Goal: Transaction & Acquisition: Purchase product/service

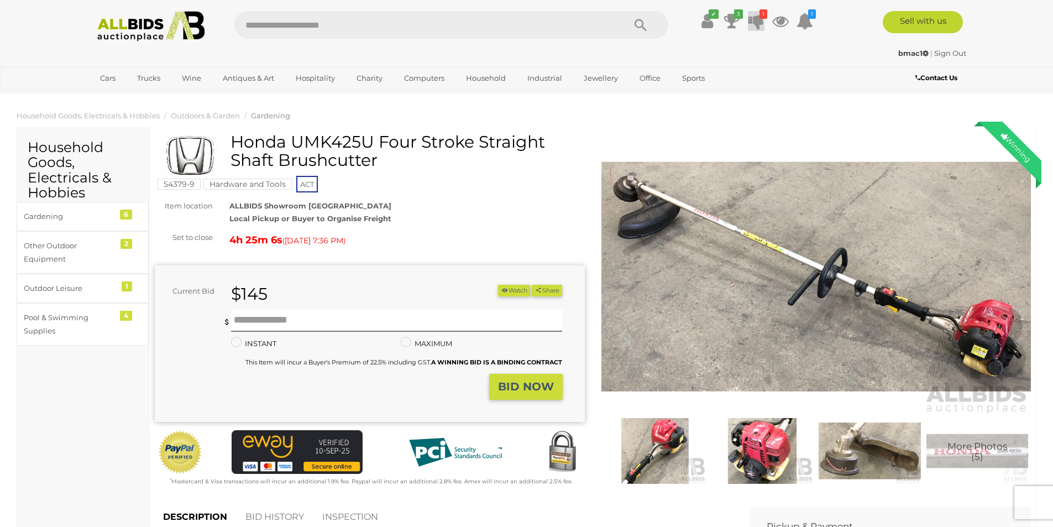
click at [758, 13] on icon at bounding box center [756, 21] width 15 height 20
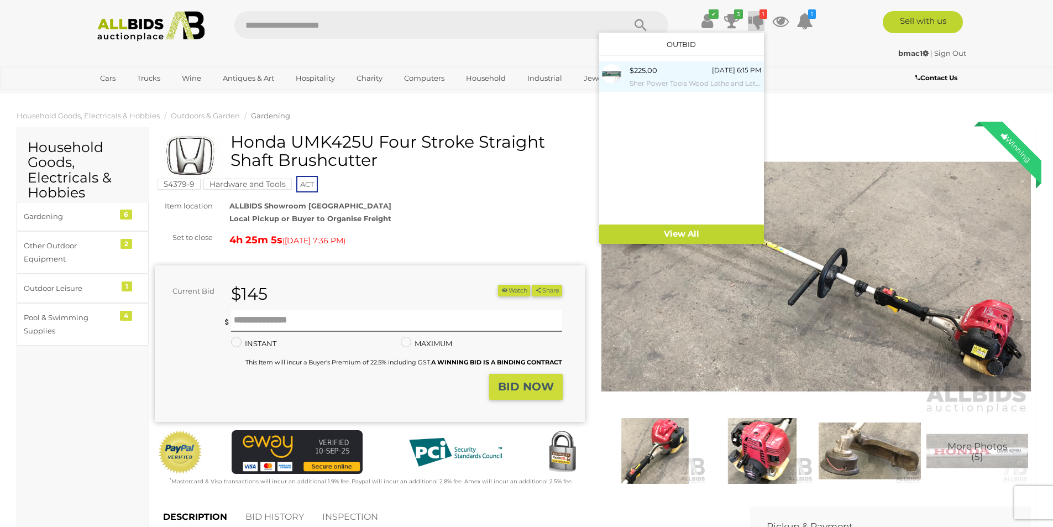
click at [630, 83] on small "Sher Power Tools Wood Lathe and Lathe Chisels" at bounding box center [696, 83] width 132 height 12
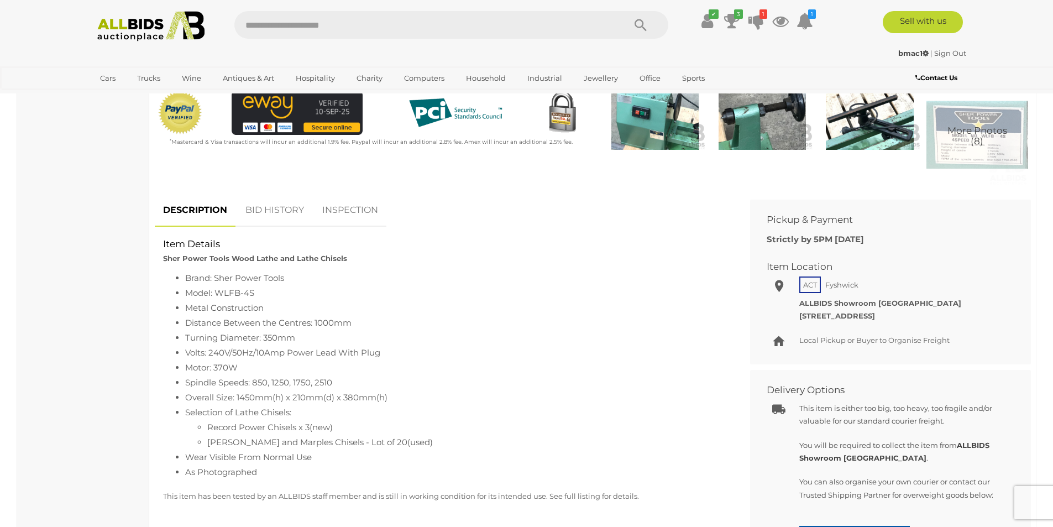
scroll to position [276, 0]
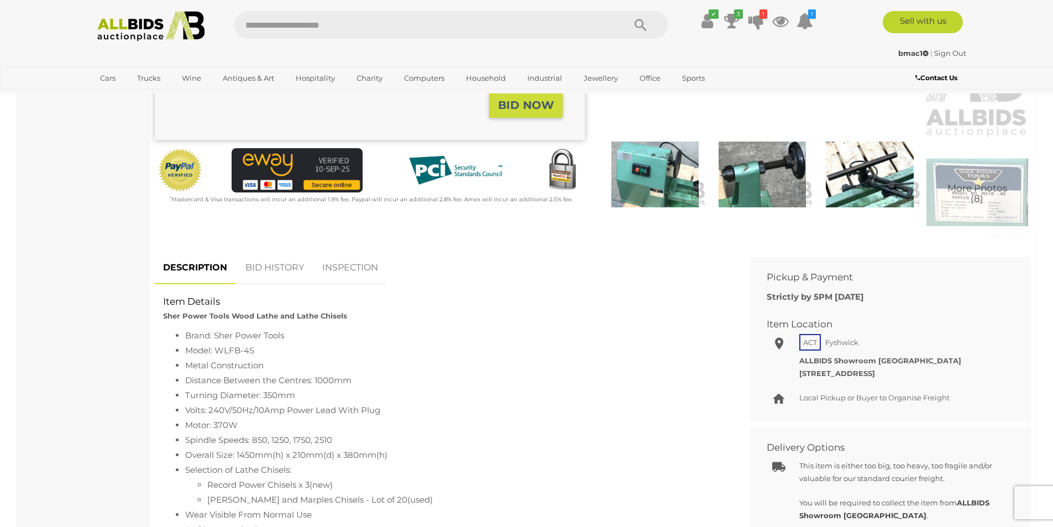
click at [278, 269] on link "BID HISTORY" at bounding box center [274, 268] width 75 height 33
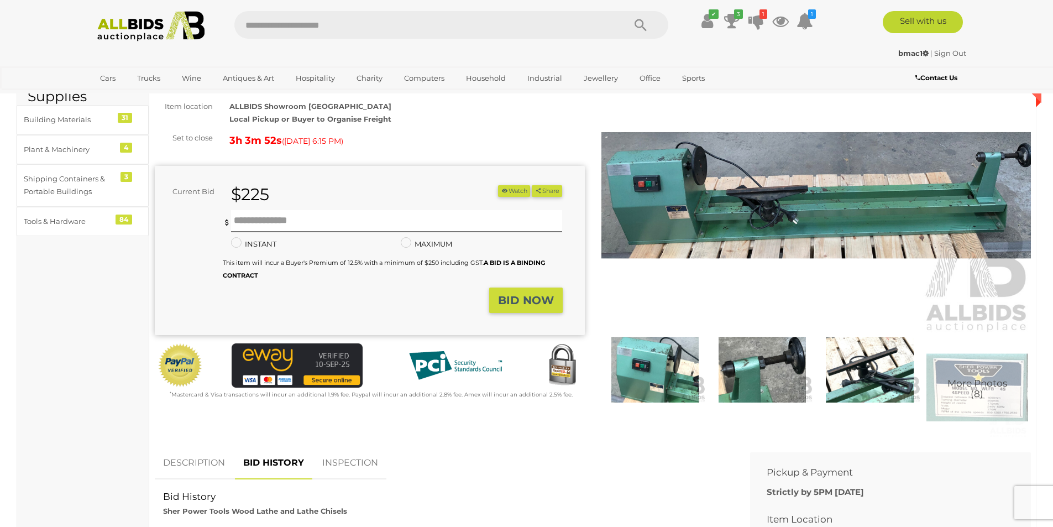
scroll to position [55, 0]
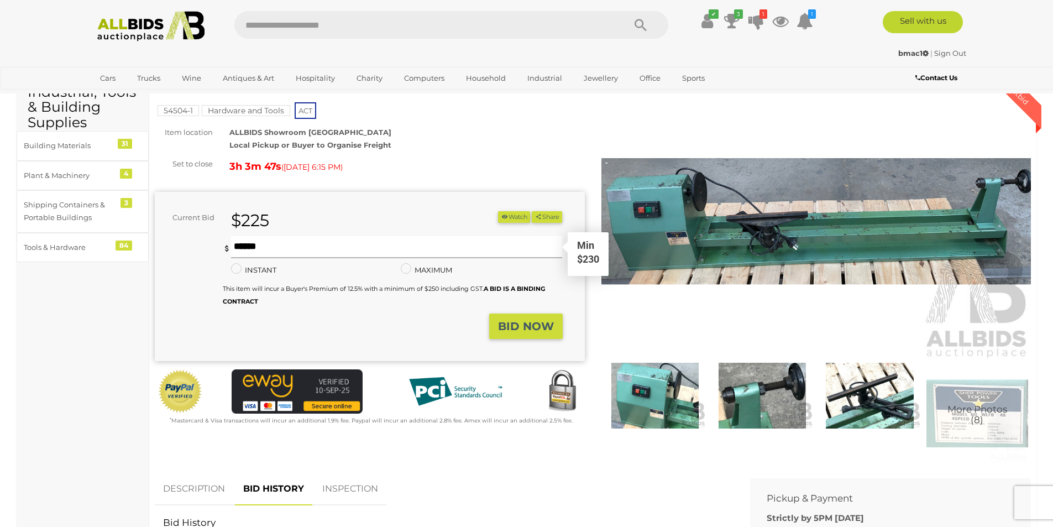
click at [281, 248] on input "text" at bounding box center [397, 247] width 332 height 22
type input "***"
click at [530, 328] on strong "BID NOW" at bounding box center [526, 326] width 56 height 13
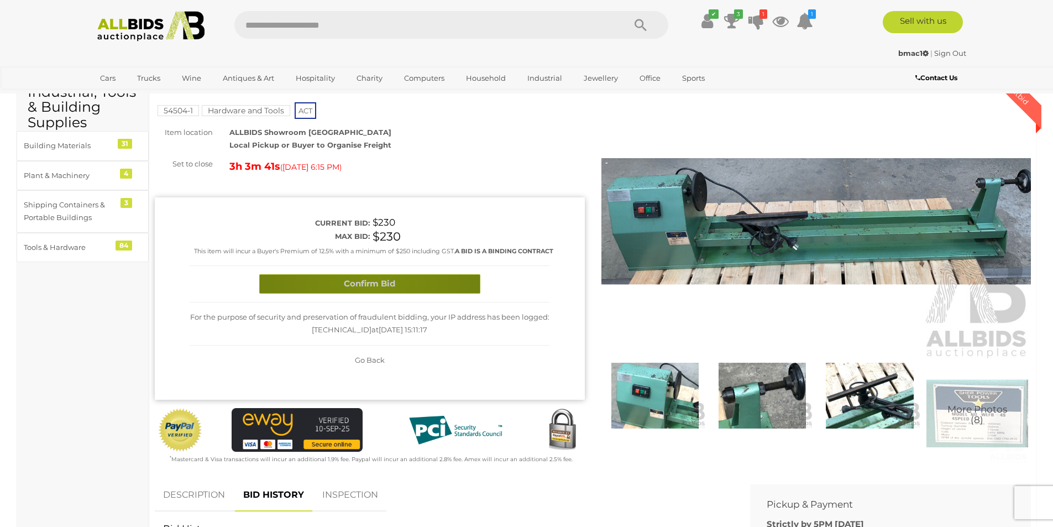
click at [372, 285] on button "Confirm Bid" at bounding box center [369, 283] width 221 height 19
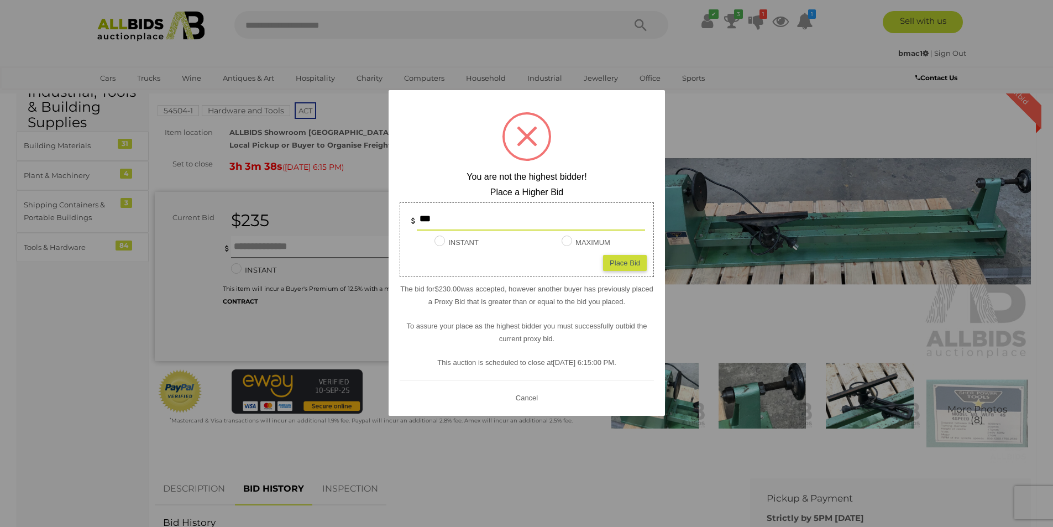
click at [623, 264] on div "Place Bid" at bounding box center [625, 262] width 44 height 16
type input "***"
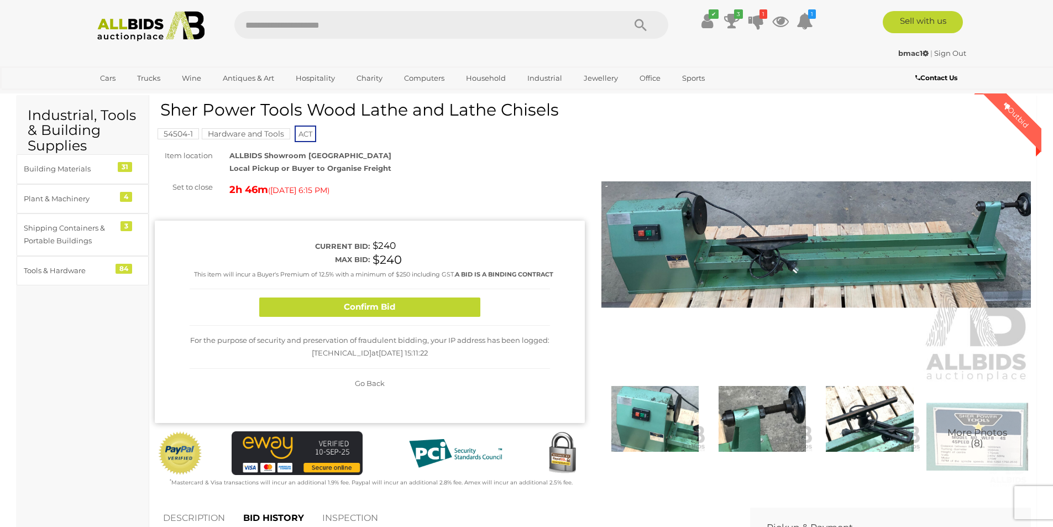
scroll to position [0, 0]
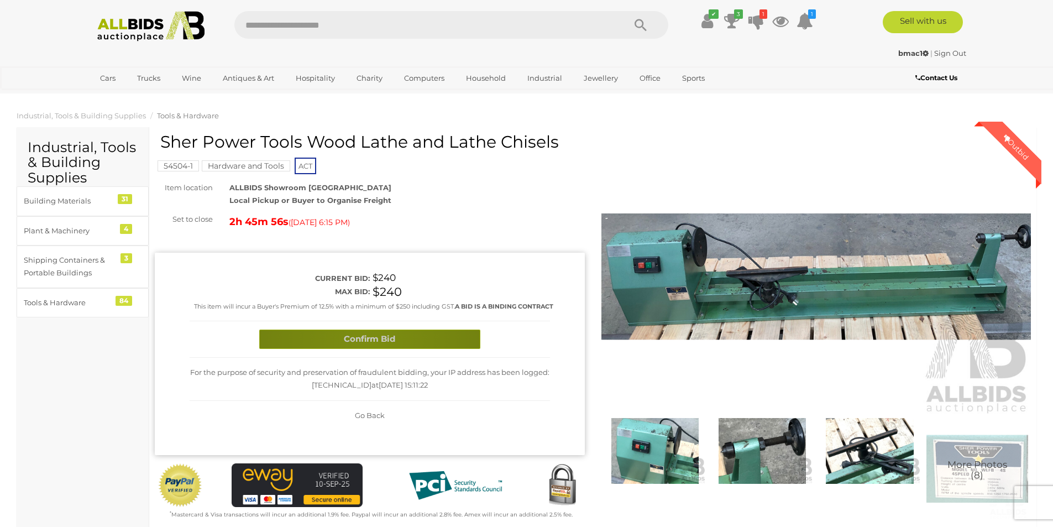
click at [368, 341] on button "Confirm Bid" at bounding box center [369, 339] width 221 height 19
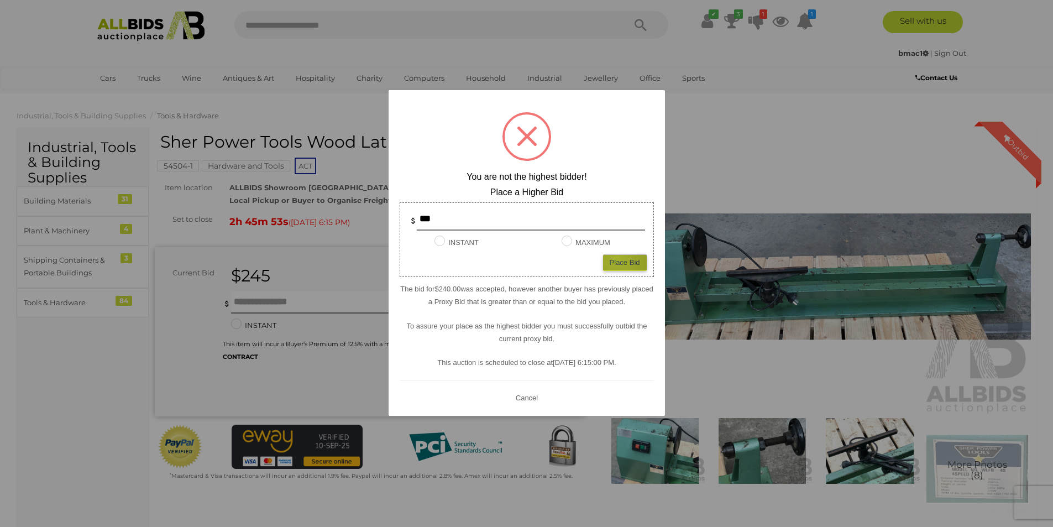
click at [618, 258] on div "Place Bid" at bounding box center [625, 262] width 44 height 16
type input "***"
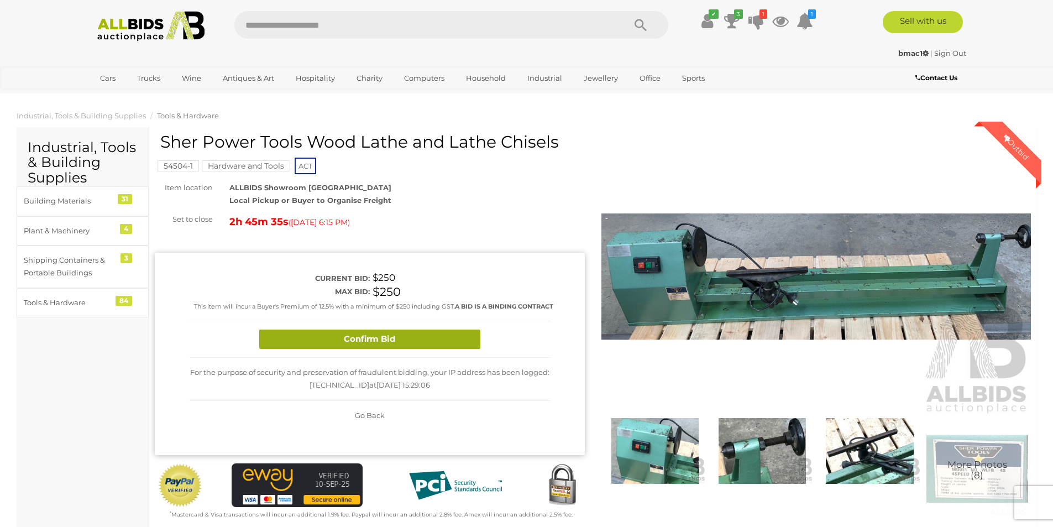
click at [363, 337] on button "Confirm Bid" at bounding box center [369, 339] width 221 height 19
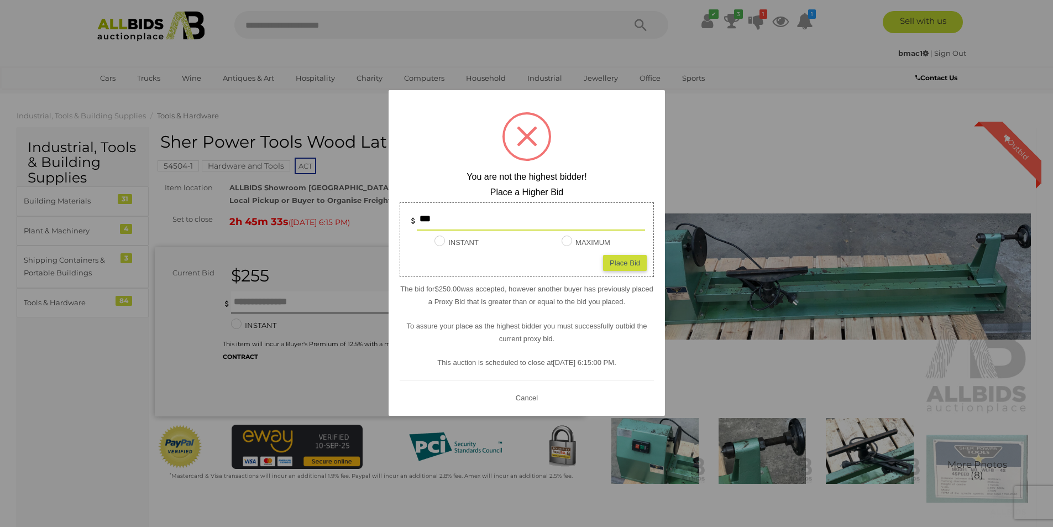
click at [621, 260] on div "Place Bid" at bounding box center [625, 262] width 44 height 16
type input "***"
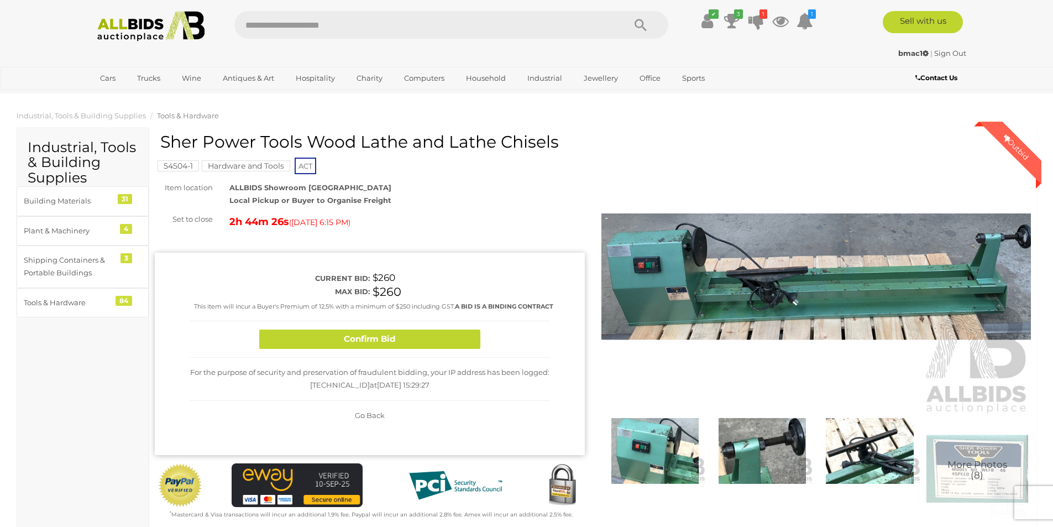
click at [890, 445] on img at bounding box center [870, 451] width 102 height 66
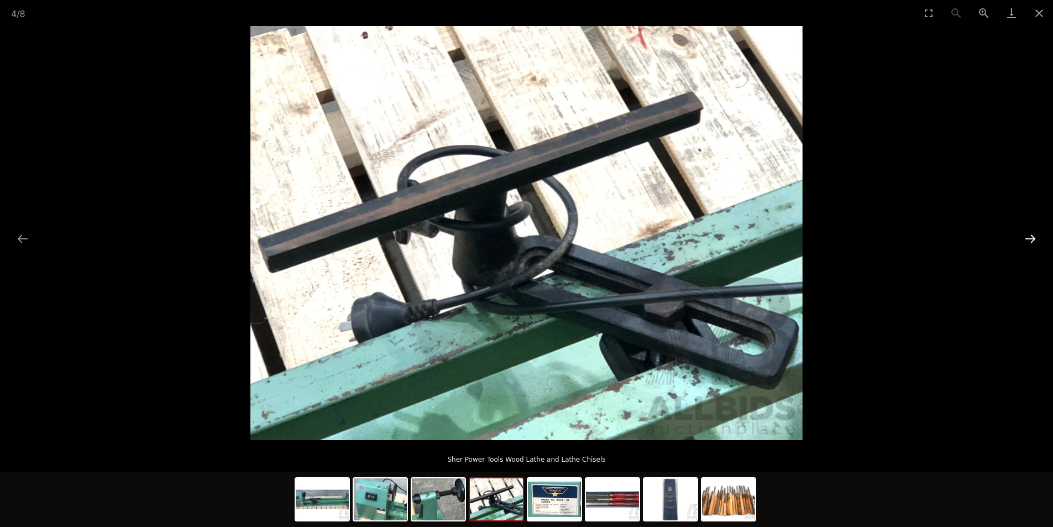
click at [1032, 239] on button "Next slide" at bounding box center [1030, 239] width 23 height 22
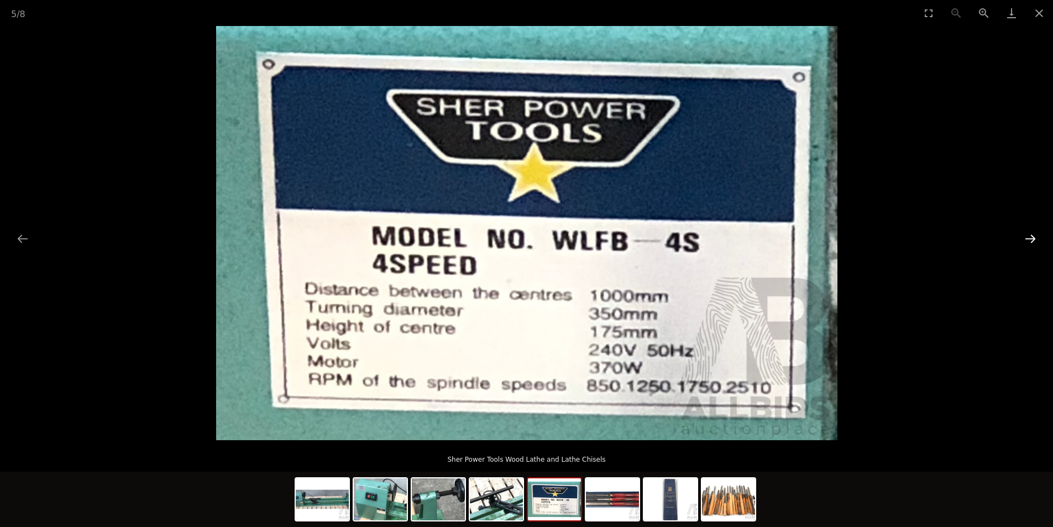
click at [1032, 239] on button "Next slide" at bounding box center [1030, 239] width 23 height 22
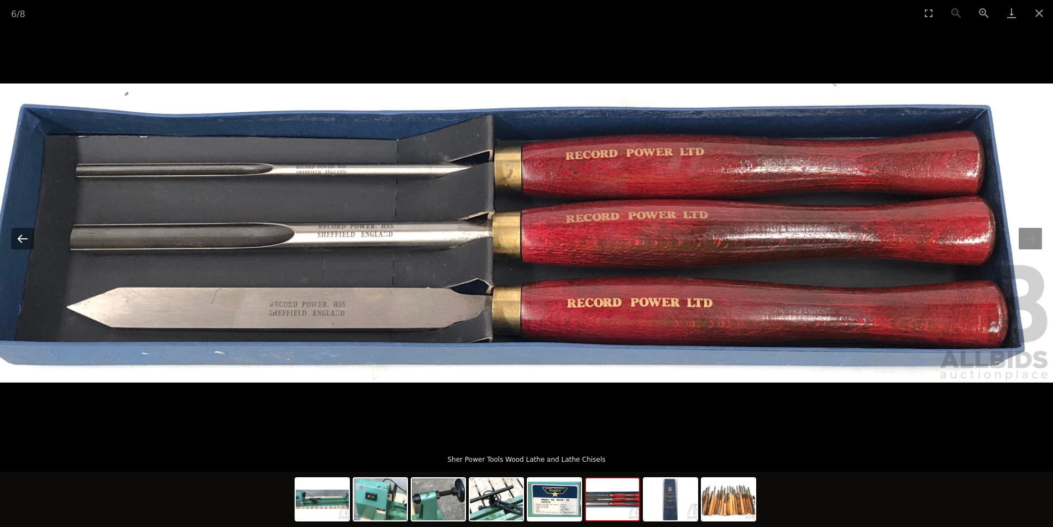
click at [28, 242] on button "Previous slide" at bounding box center [22, 239] width 23 height 22
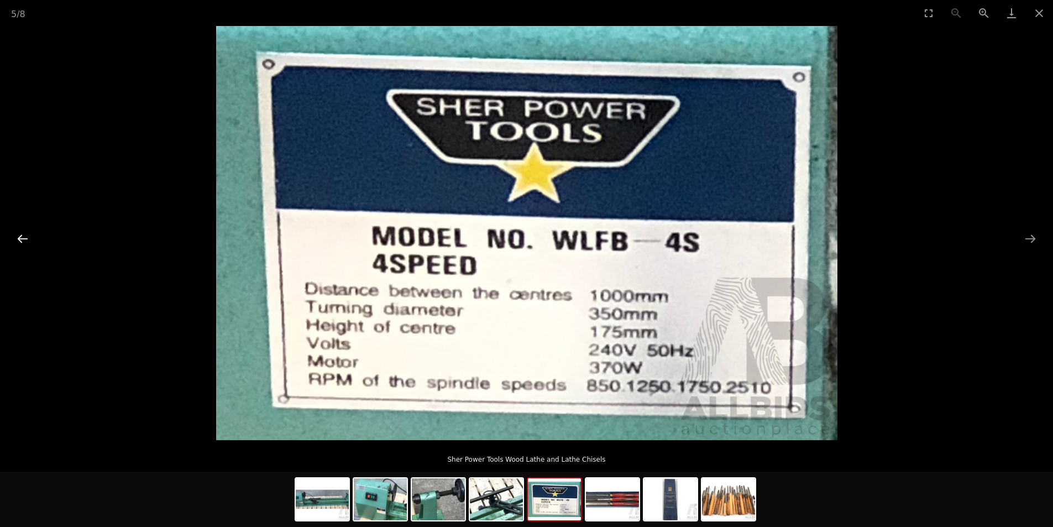
click at [28, 242] on button "Previous slide" at bounding box center [22, 239] width 23 height 22
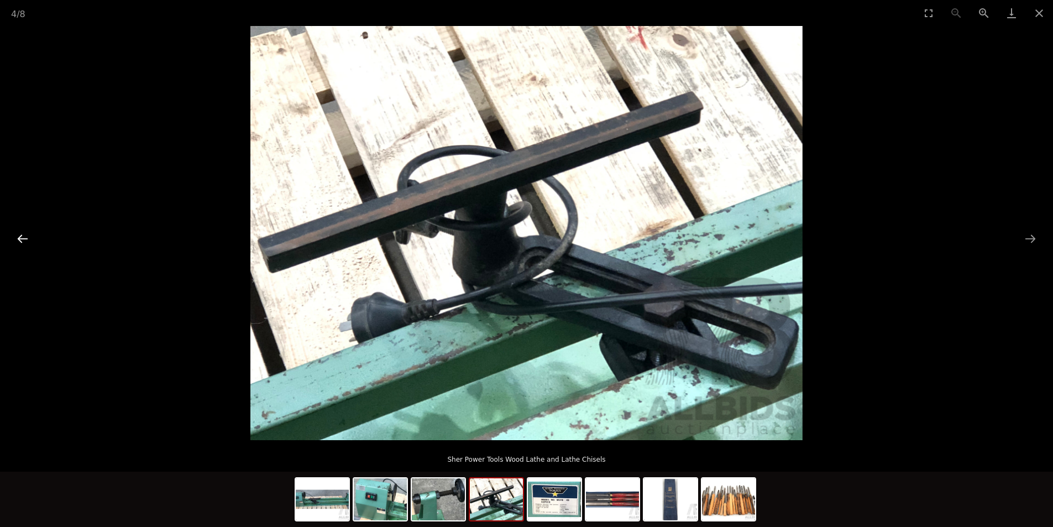
click at [28, 242] on button "Previous slide" at bounding box center [22, 239] width 23 height 22
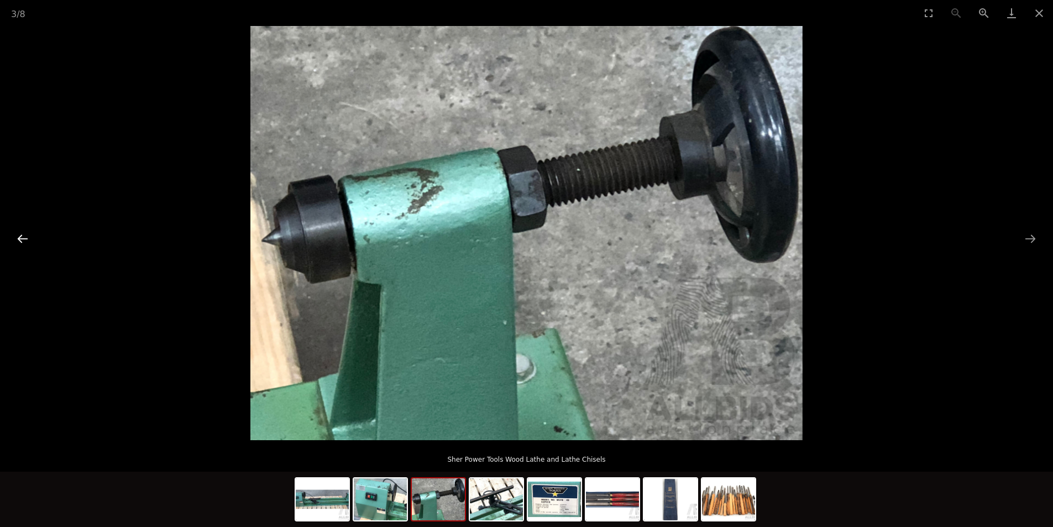
click at [27, 243] on button "Previous slide" at bounding box center [22, 239] width 23 height 22
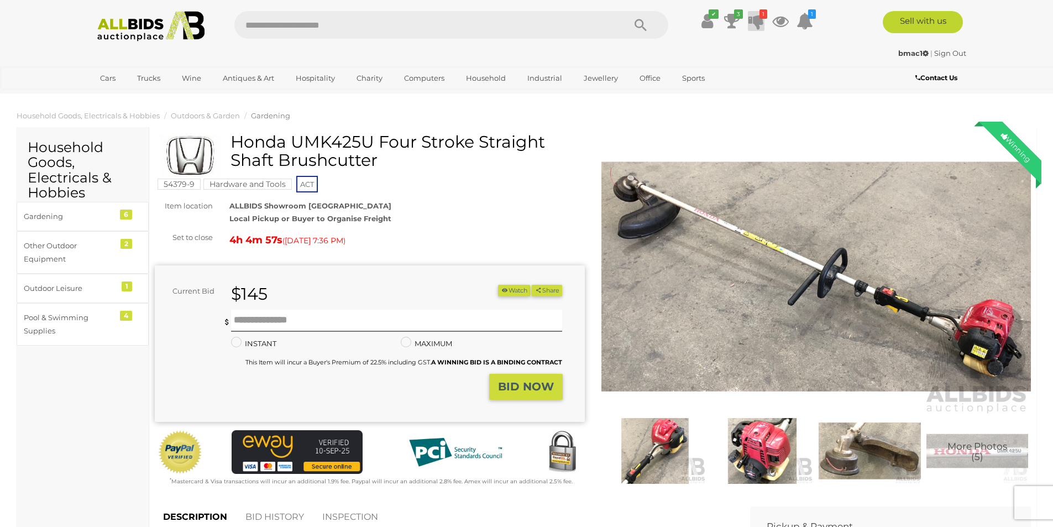
click at [760, 15] on icon "1" at bounding box center [764, 13] width 8 height 9
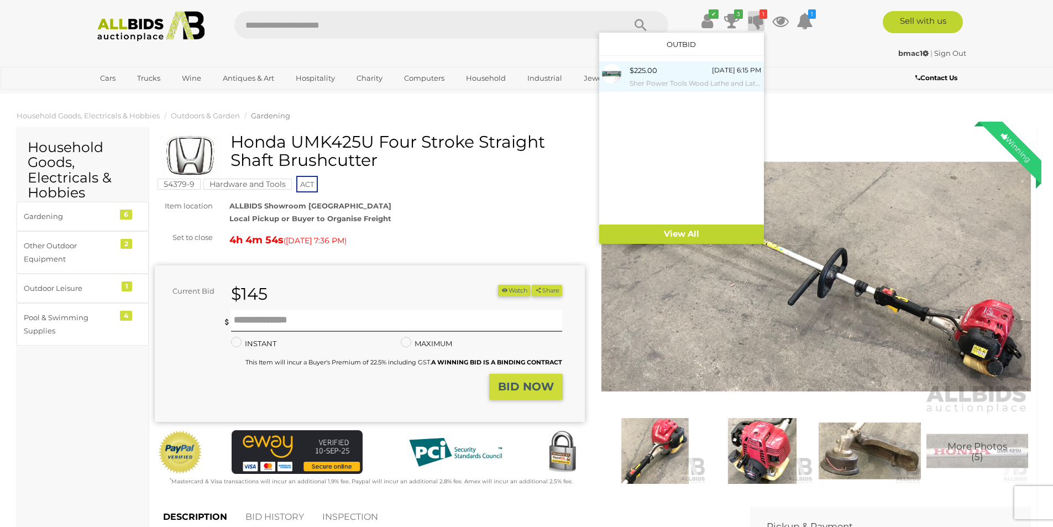
click at [616, 74] on img at bounding box center [611, 73] width 19 height 19
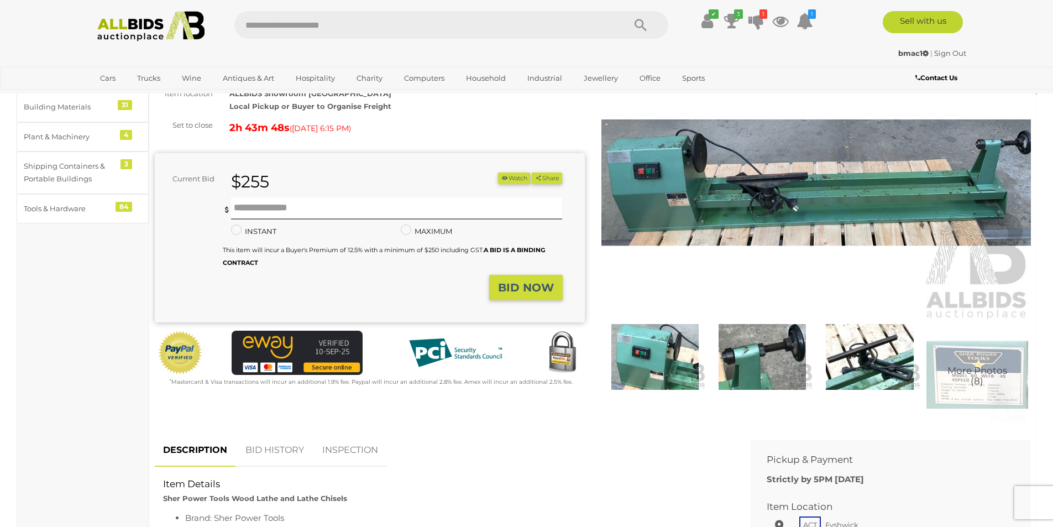
scroll to position [111, 0]
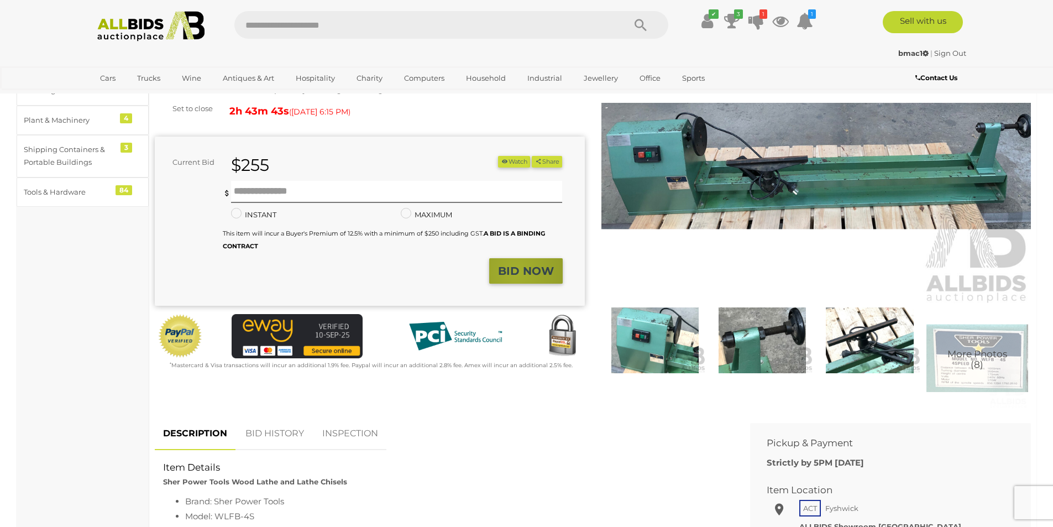
click at [517, 272] on strong "BID NOW" at bounding box center [526, 270] width 56 height 13
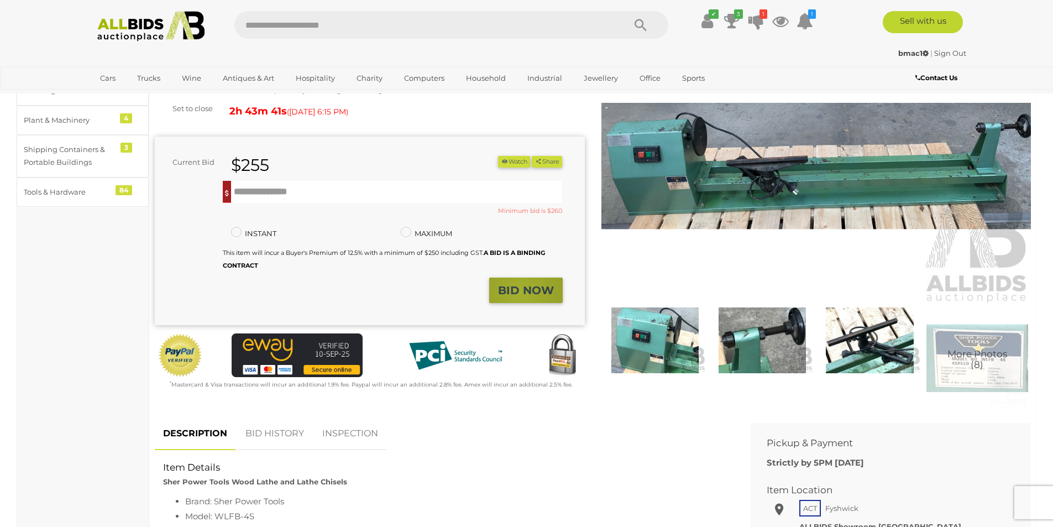
click at [521, 293] on strong "BID NOW" at bounding box center [526, 290] width 56 height 13
click at [520, 290] on strong "BID NOW" at bounding box center [526, 290] width 56 height 13
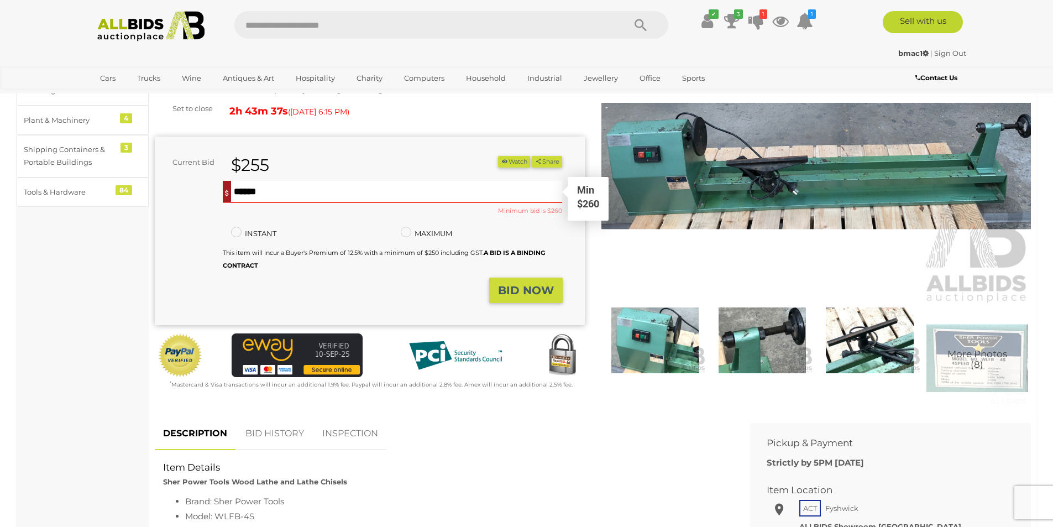
click at [257, 197] on input "text" at bounding box center [397, 192] width 332 height 22
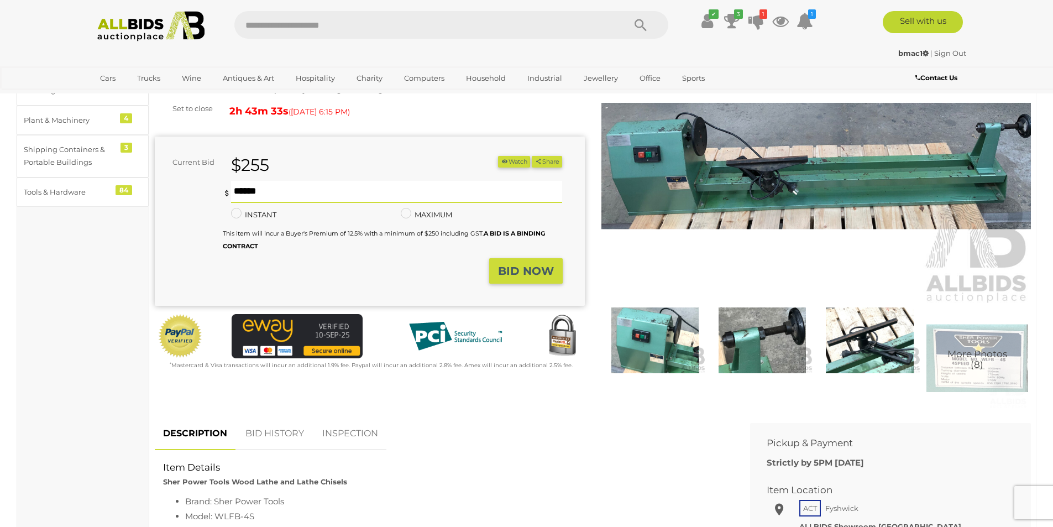
type input "***"
click at [528, 273] on strong "BID NOW" at bounding box center [526, 270] width 56 height 13
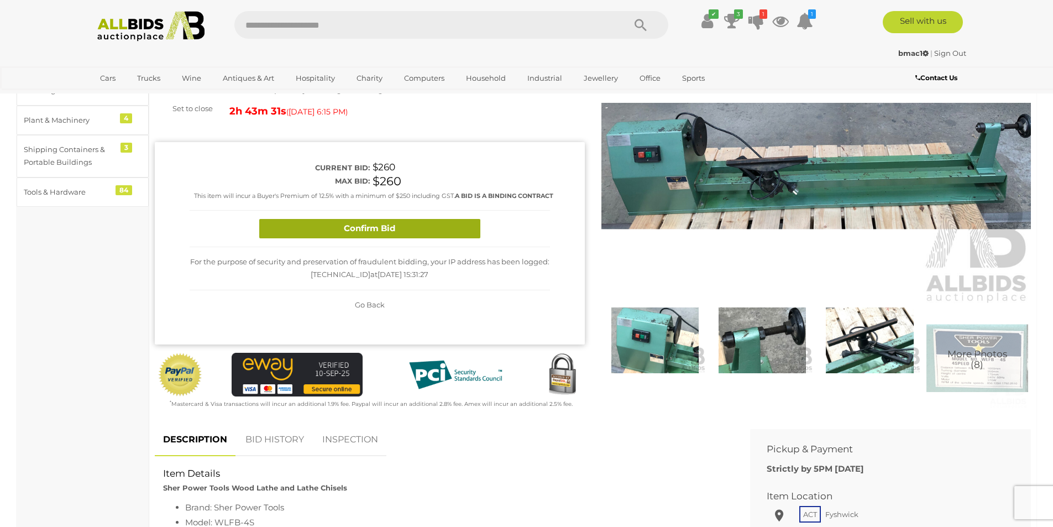
click at [424, 235] on button "Confirm Bid" at bounding box center [369, 228] width 221 height 19
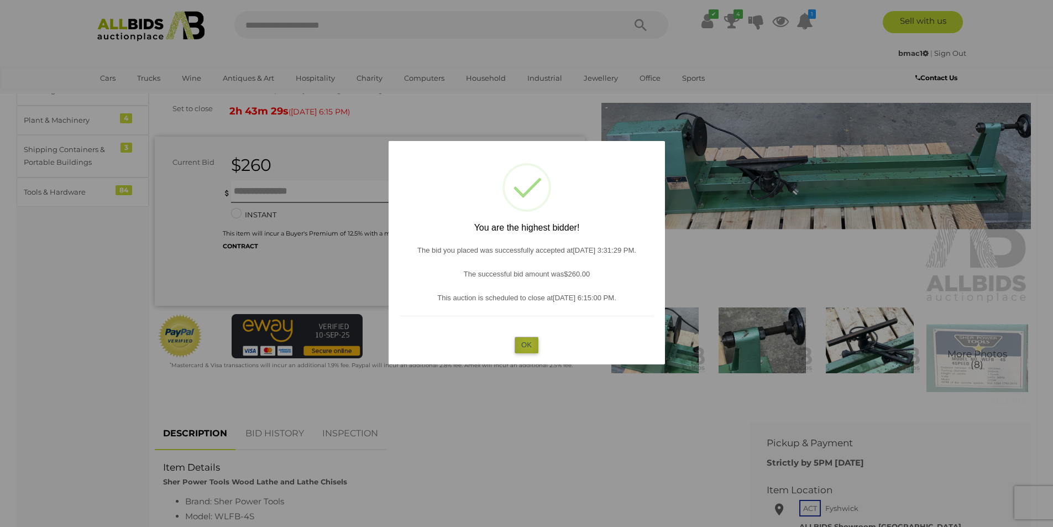
click at [529, 344] on button "OK" at bounding box center [527, 345] width 24 height 16
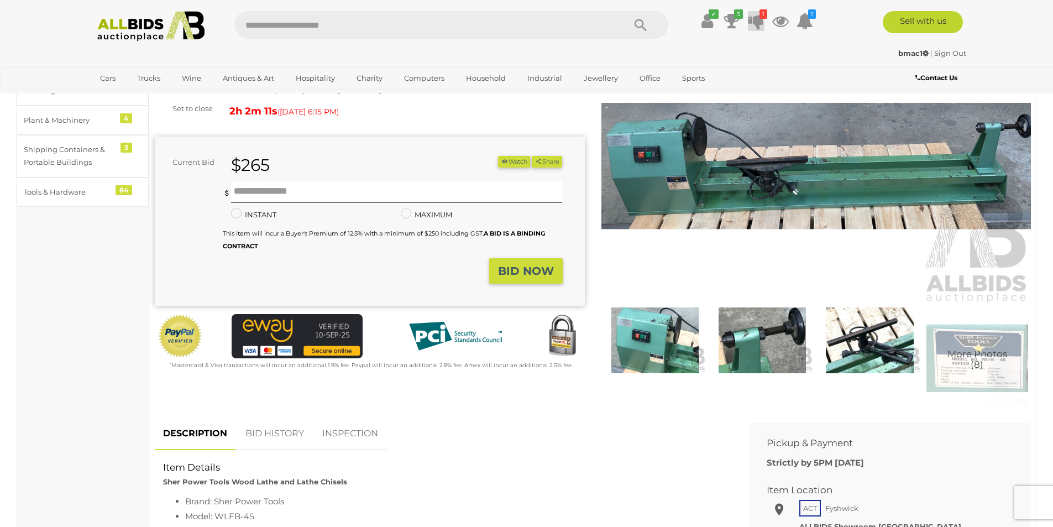
click at [760, 18] on icon "1" at bounding box center [764, 13] width 8 height 9
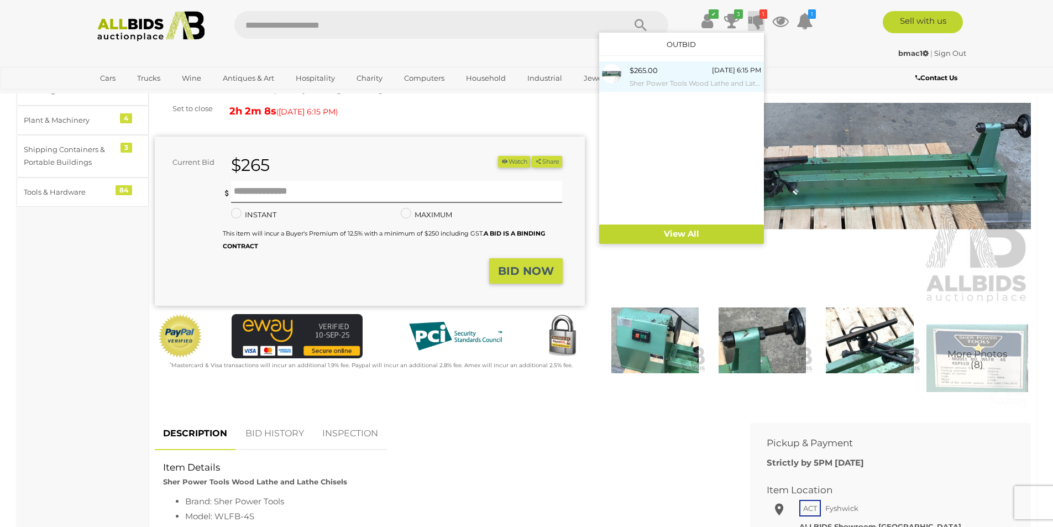
click at [628, 72] on div at bounding box center [616, 73] width 28 height 19
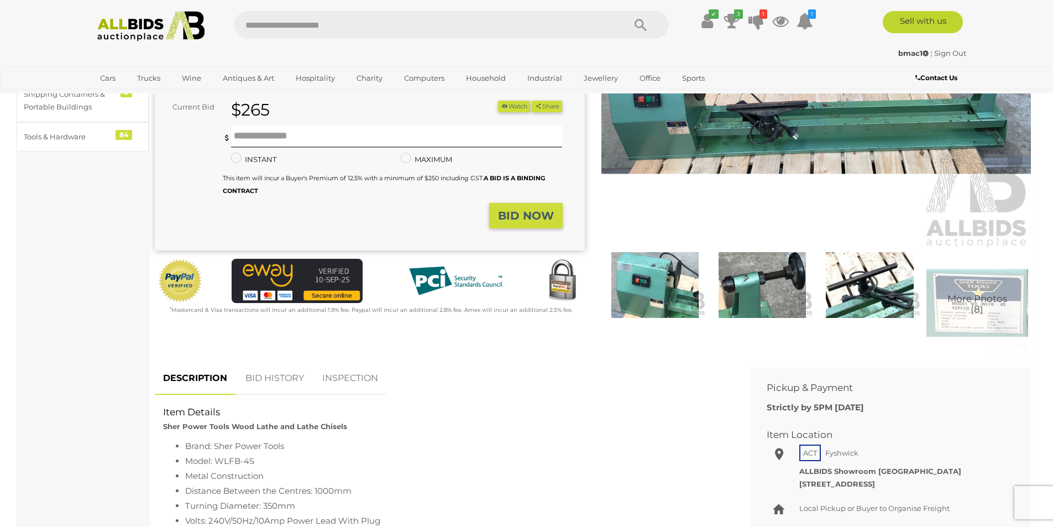
scroll to position [332, 0]
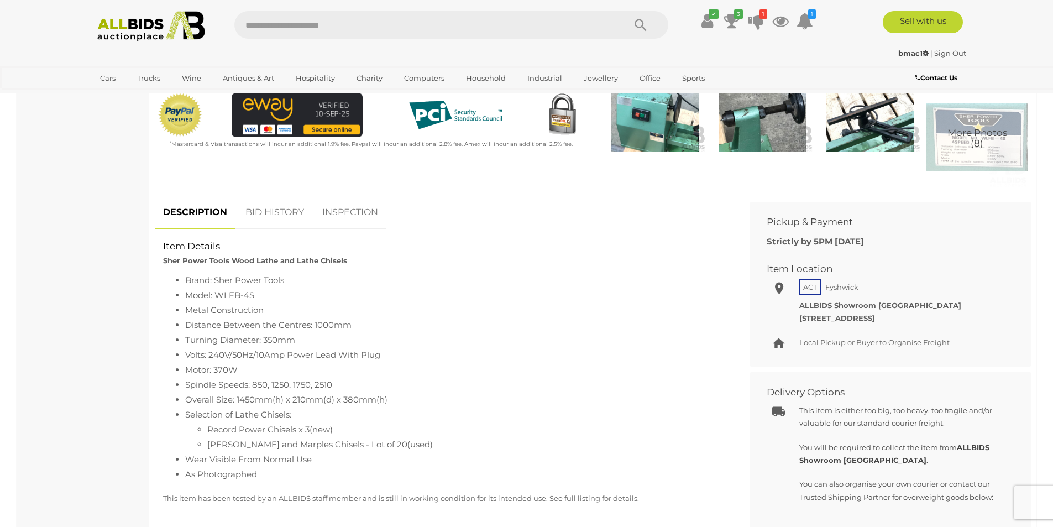
click at [276, 205] on link "BID HISTORY" at bounding box center [274, 212] width 75 height 33
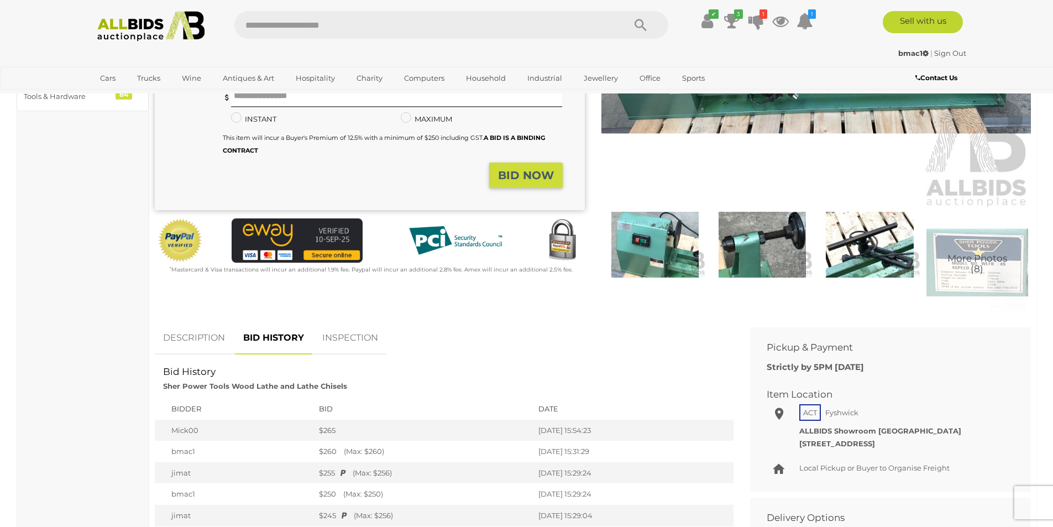
scroll to position [0, 0]
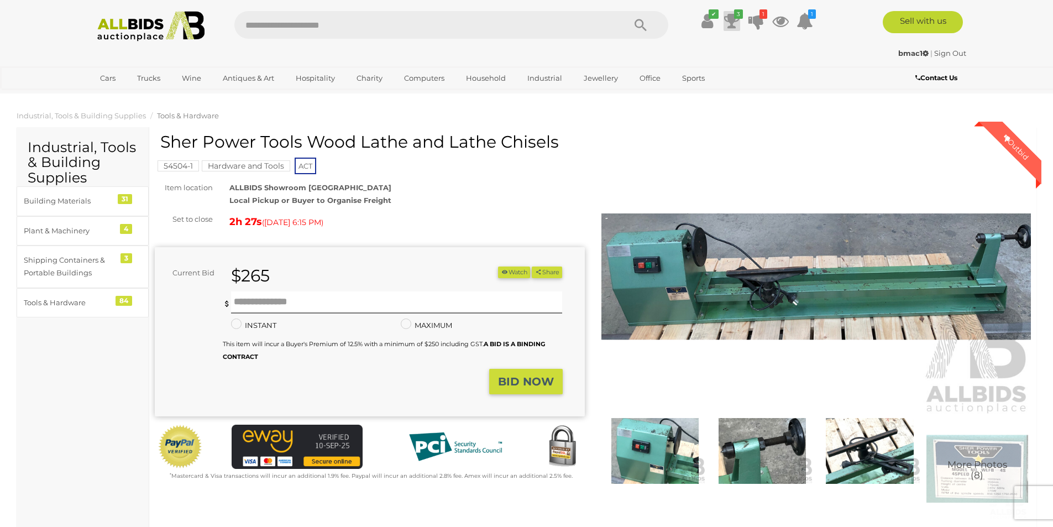
click at [740, 16] on icon "3" at bounding box center [738, 13] width 9 height 9
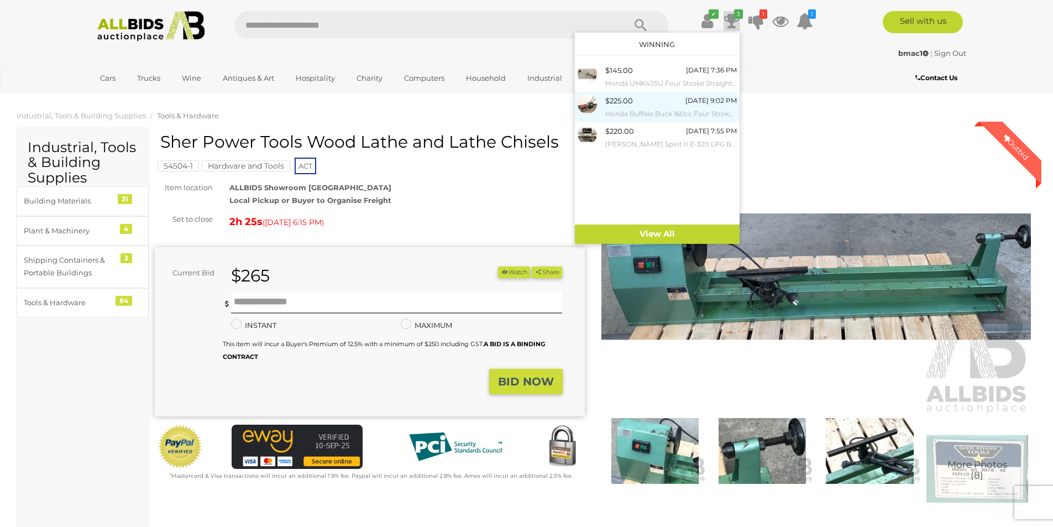
click at [592, 103] on img at bounding box center [587, 104] width 19 height 19
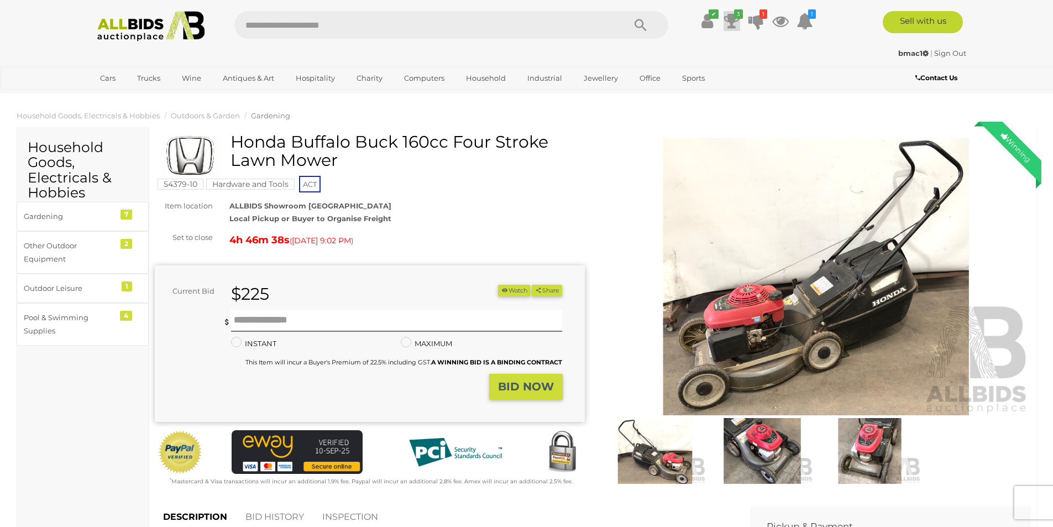
click at [737, 18] on icon "3" at bounding box center [738, 13] width 9 height 9
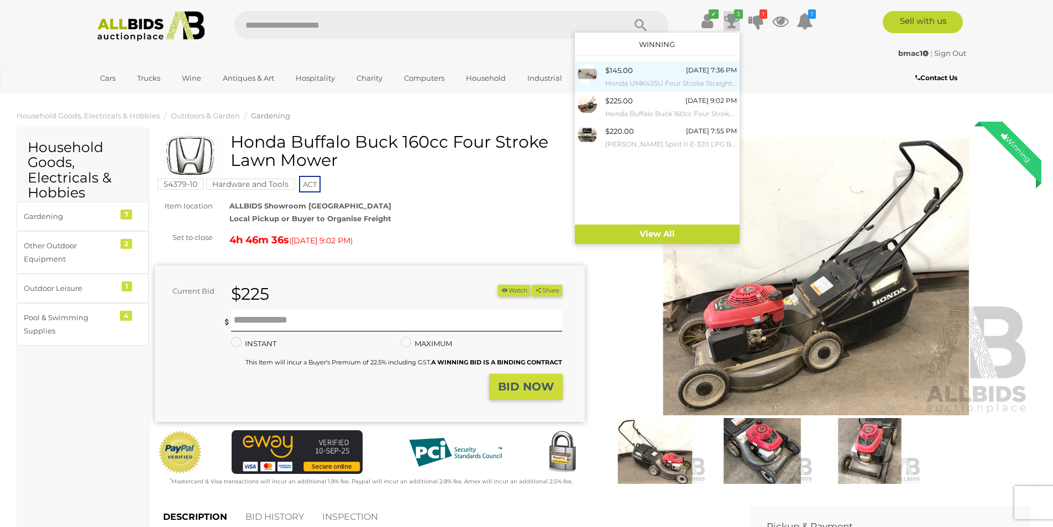
click at [594, 76] on img at bounding box center [587, 73] width 19 height 19
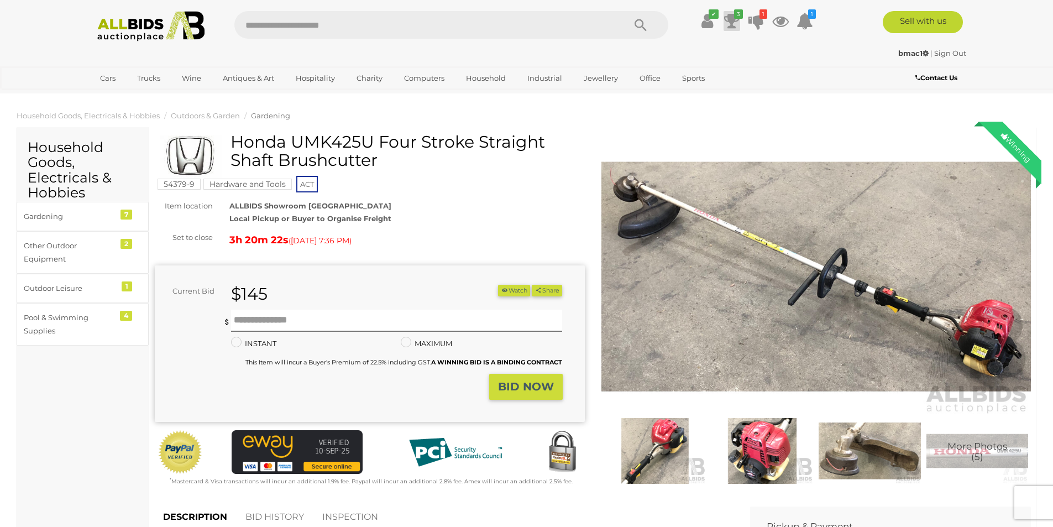
click at [737, 15] on icon "3" at bounding box center [738, 13] width 9 height 9
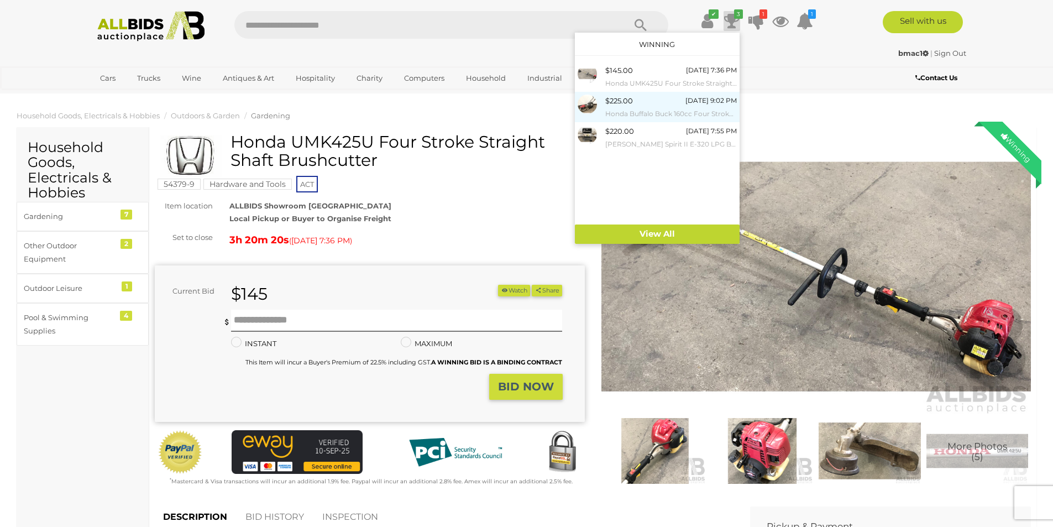
click at [596, 107] on img at bounding box center [587, 104] width 19 height 19
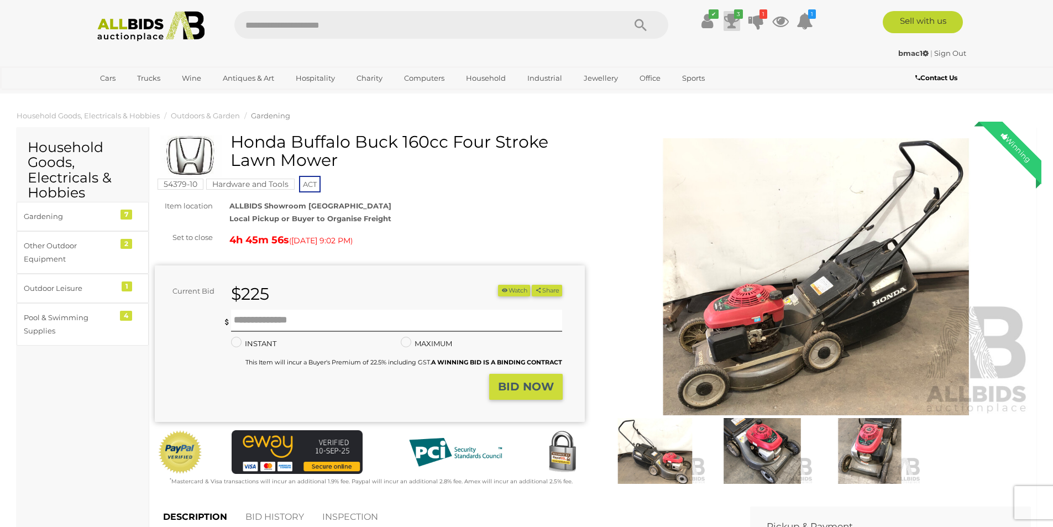
click at [735, 15] on icon "3" at bounding box center [738, 13] width 9 height 9
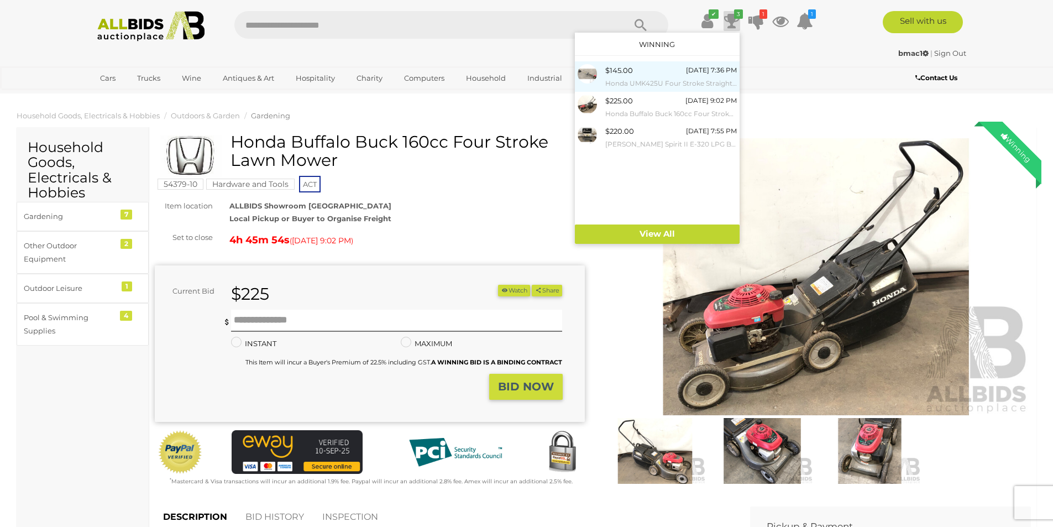
click at [593, 79] on img at bounding box center [587, 73] width 19 height 19
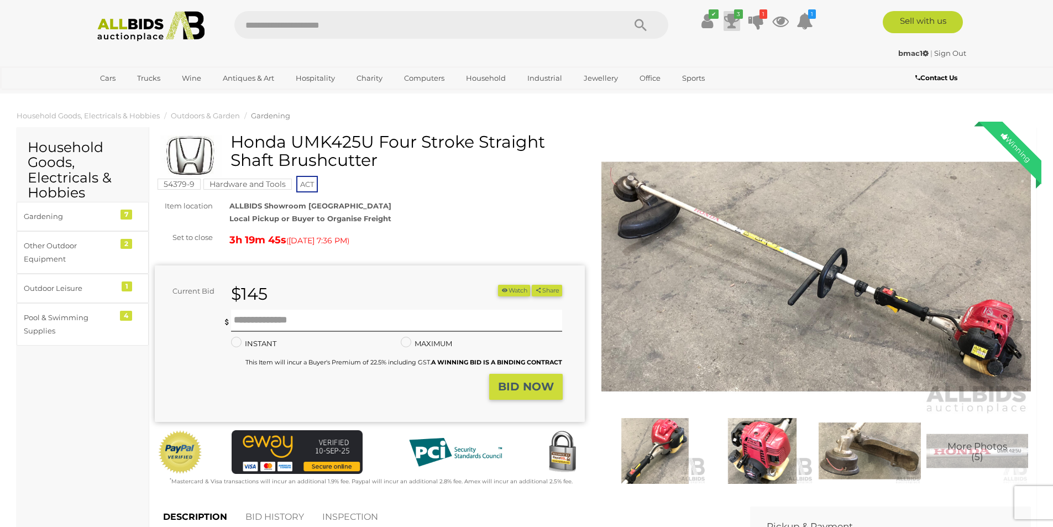
click at [735, 17] on icon "3" at bounding box center [738, 13] width 9 height 9
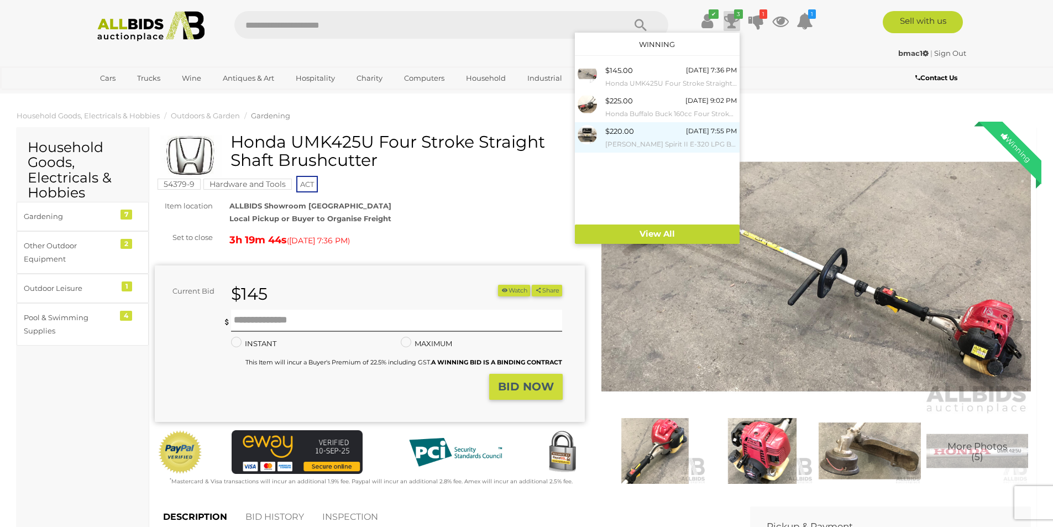
click at [602, 140] on div at bounding box center [592, 134] width 28 height 19
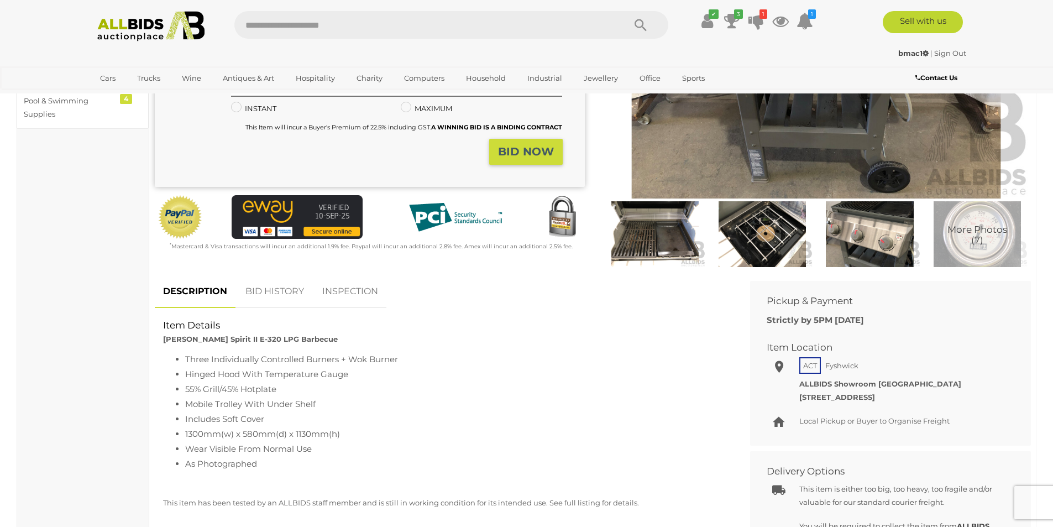
scroll to position [111, 0]
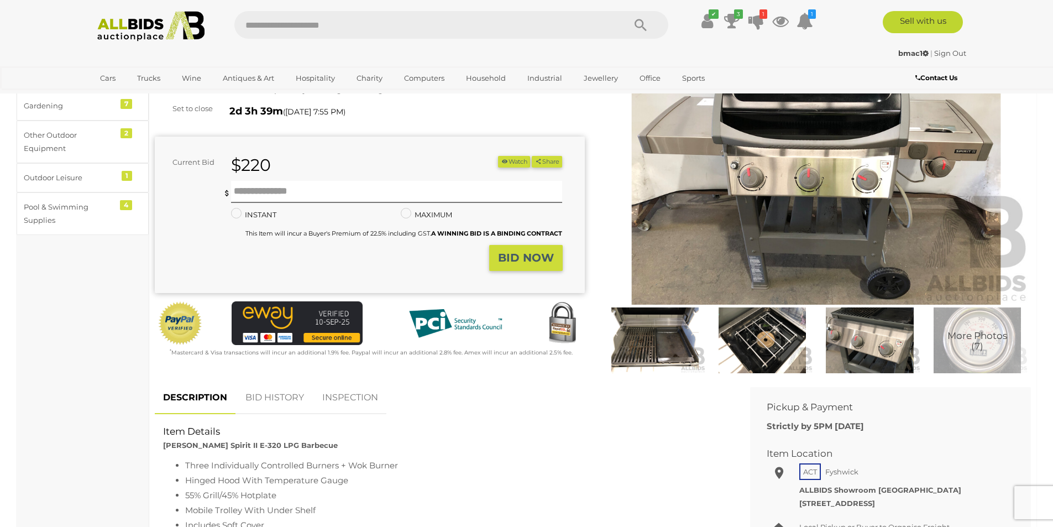
click at [282, 399] on link "BID HISTORY" at bounding box center [274, 398] width 75 height 33
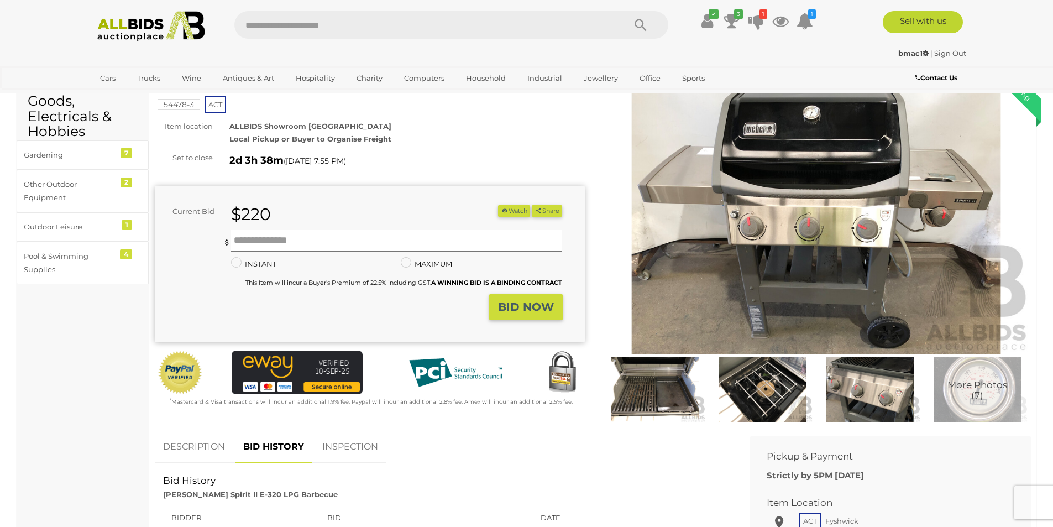
scroll to position [0, 0]
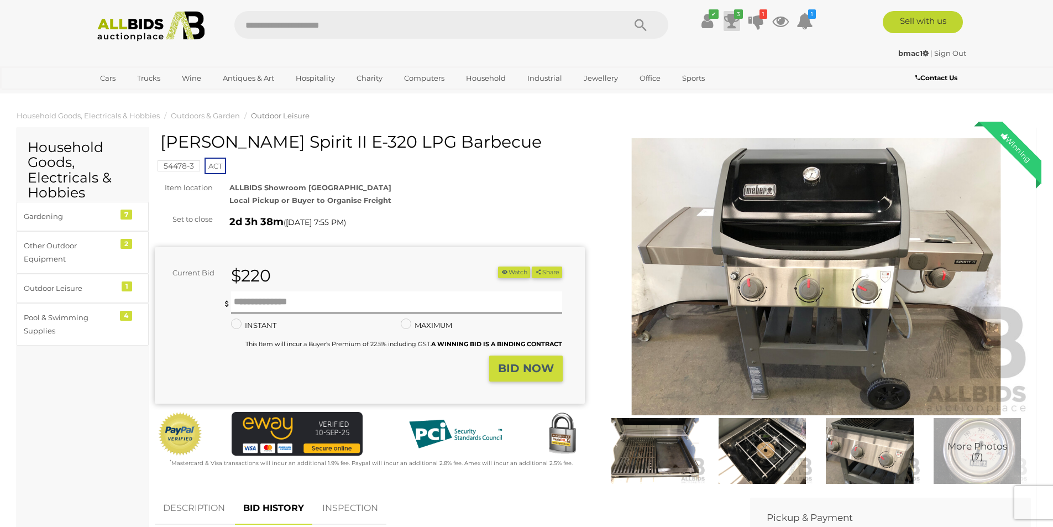
click at [730, 18] on icon at bounding box center [731, 21] width 15 height 20
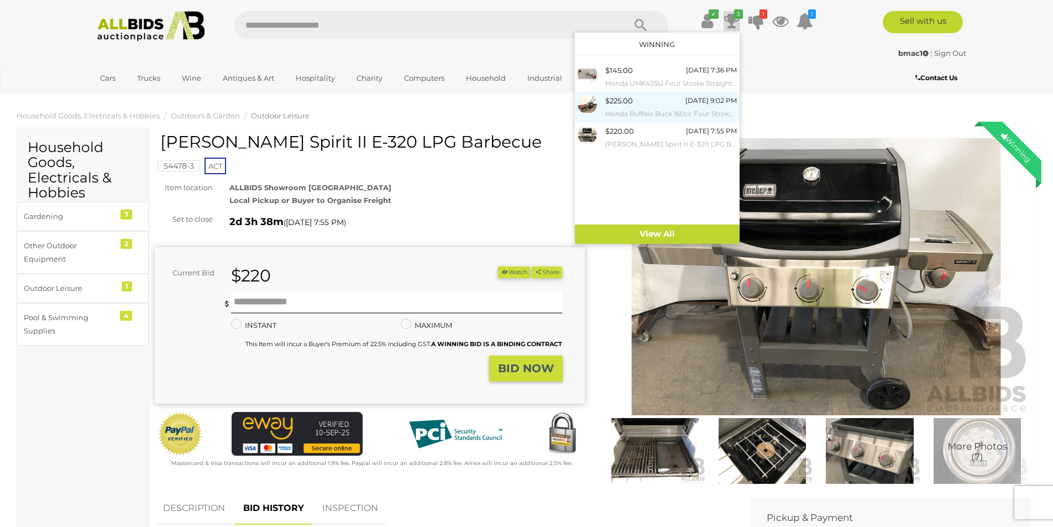
click at [603, 107] on div at bounding box center [592, 104] width 28 height 19
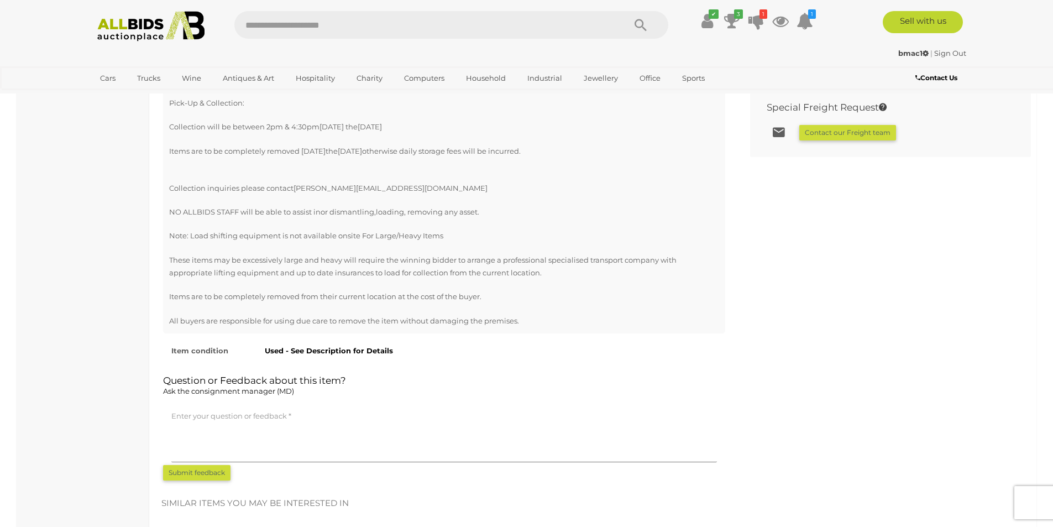
scroll to position [829, 0]
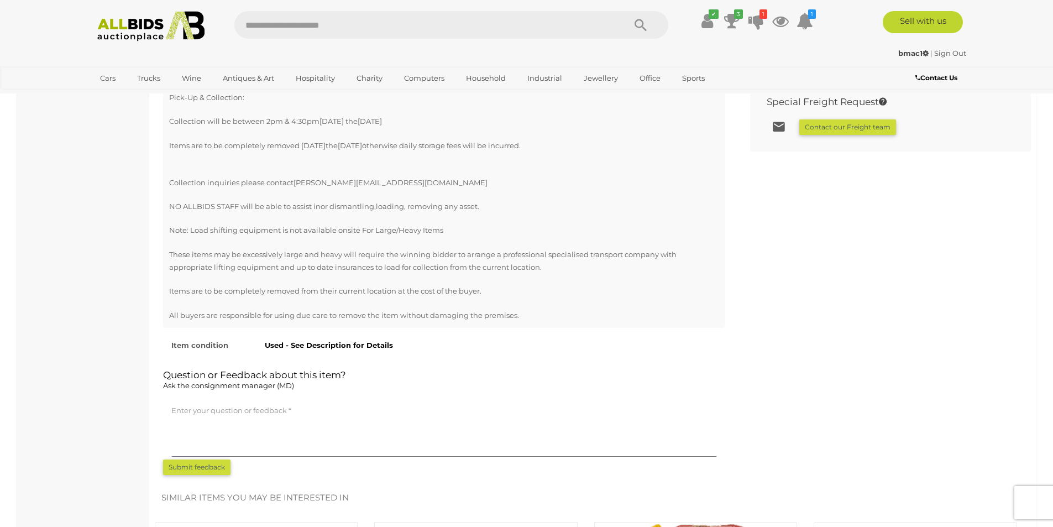
click at [221, 347] on strong "Item condition" at bounding box center [199, 345] width 57 height 9
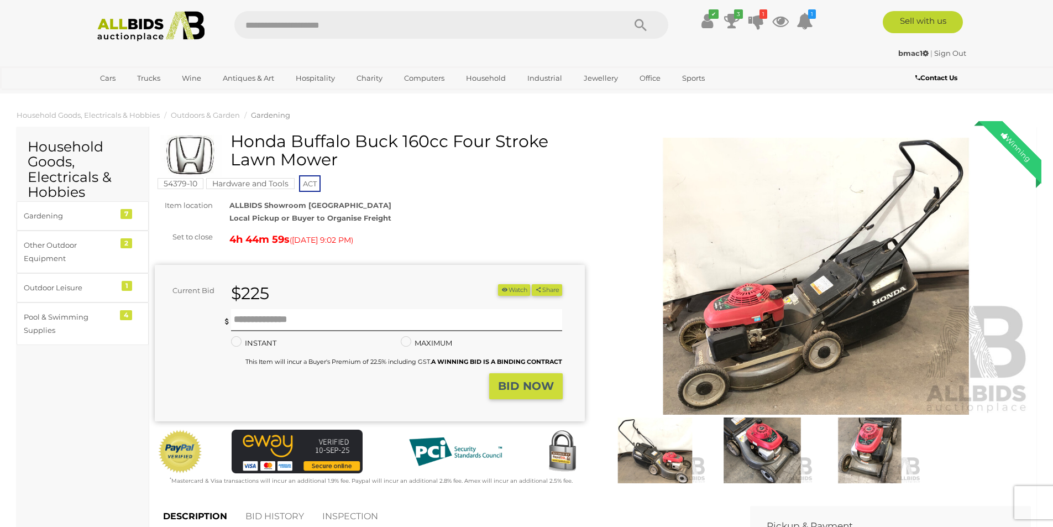
scroll to position [0, 0]
click at [737, 20] on icon at bounding box center [731, 21] width 15 height 20
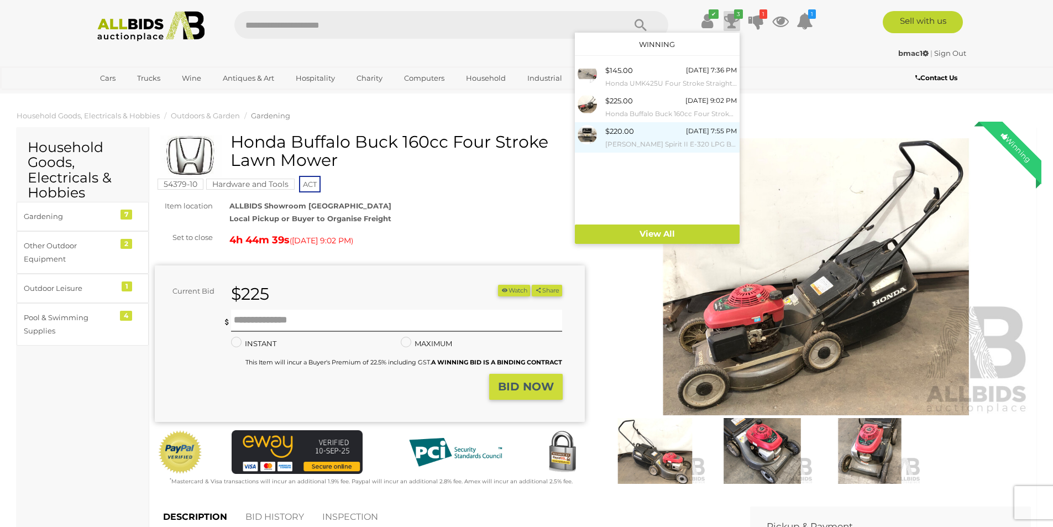
click at [635, 130] on div "$220.00 Friday 7:55 PM Weber Spirit II E-320 LPG Barbecue" at bounding box center [671, 137] width 132 height 25
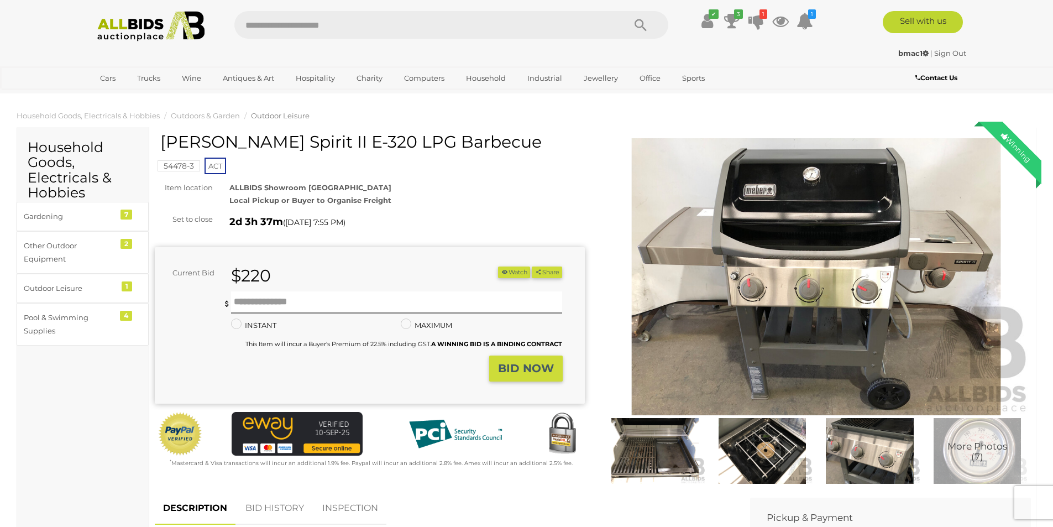
click at [793, 273] on img at bounding box center [817, 276] width 430 height 277
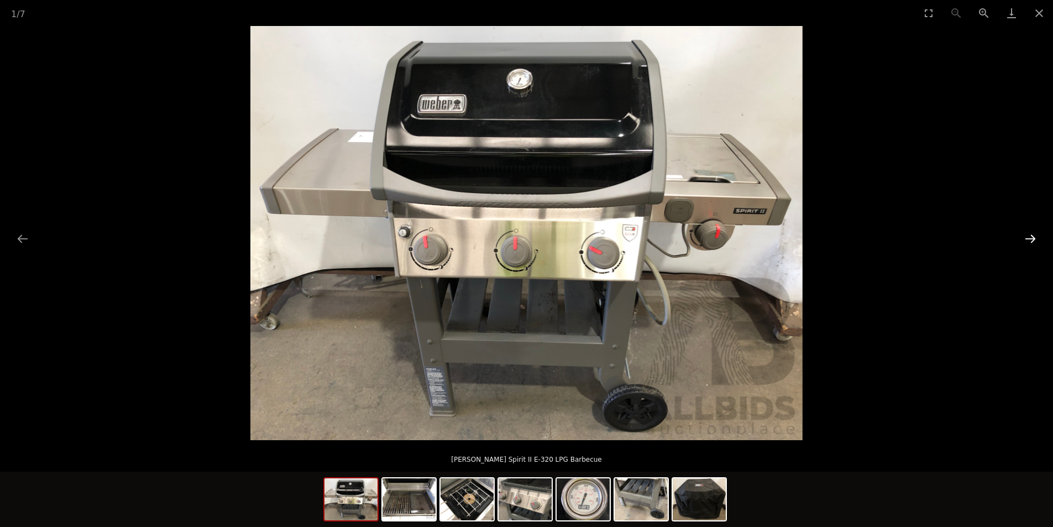
click at [1030, 241] on button "Next slide" at bounding box center [1030, 239] width 23 height 22
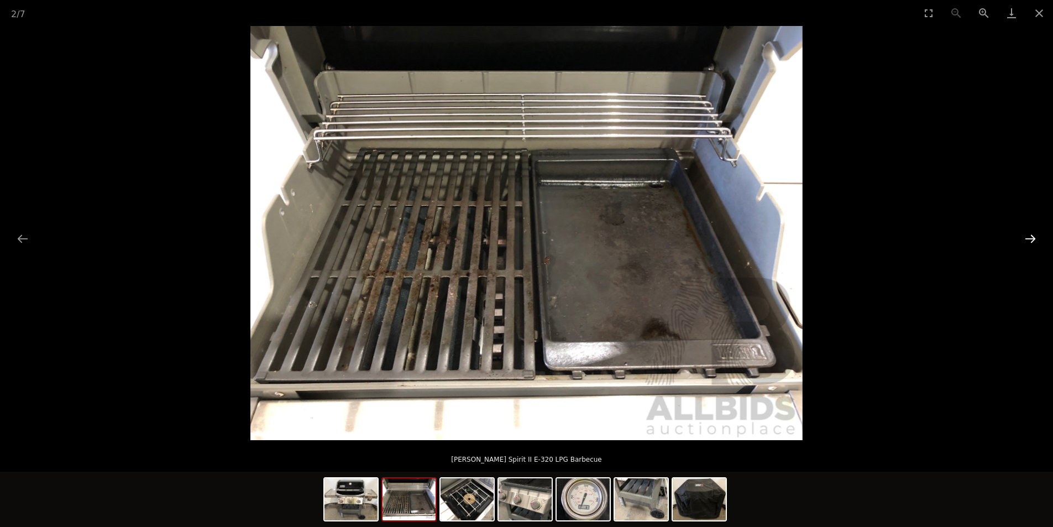
click at [1030, 241] on button "Next slide" at bounding box center [1030, 239] width 23 height 22
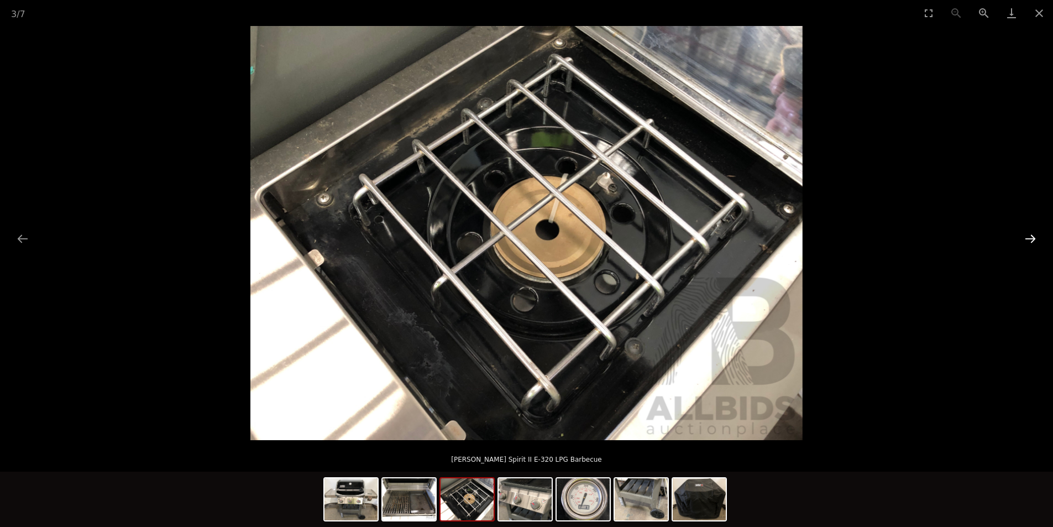
click at [1030, 241] on button "Next slide" at bounding box center [1030, 239] width 23 height 22
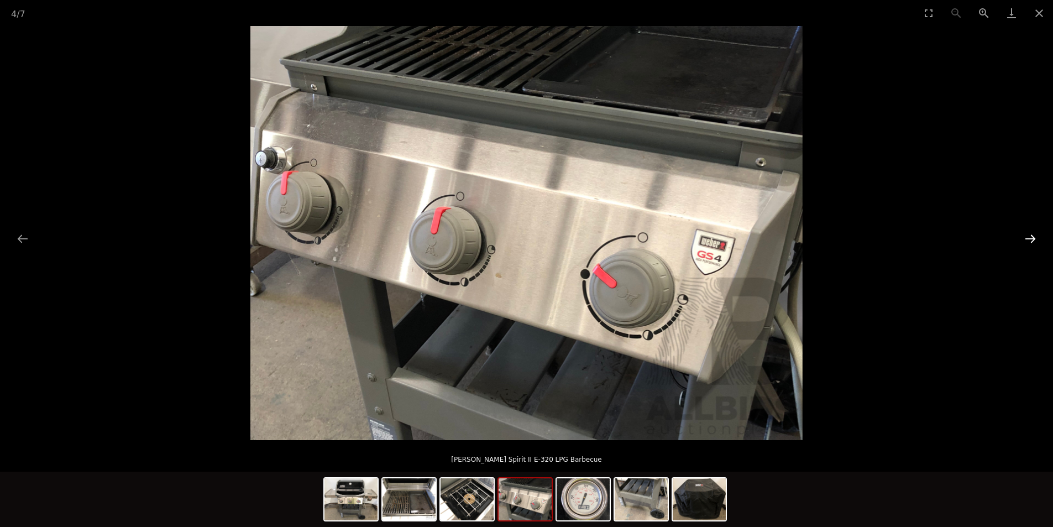
click at [1030, 239] on button "Next slide" at bounding box center [1030, 239] width 23 height 22
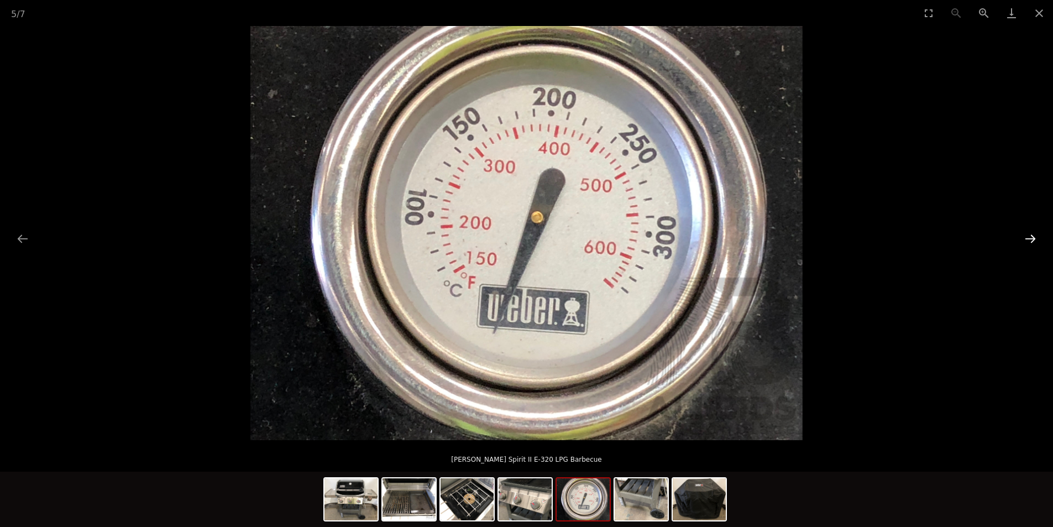
click at [1030, 239] on button "Next slide" at bounding box center [1030, 239] width 23 height 22
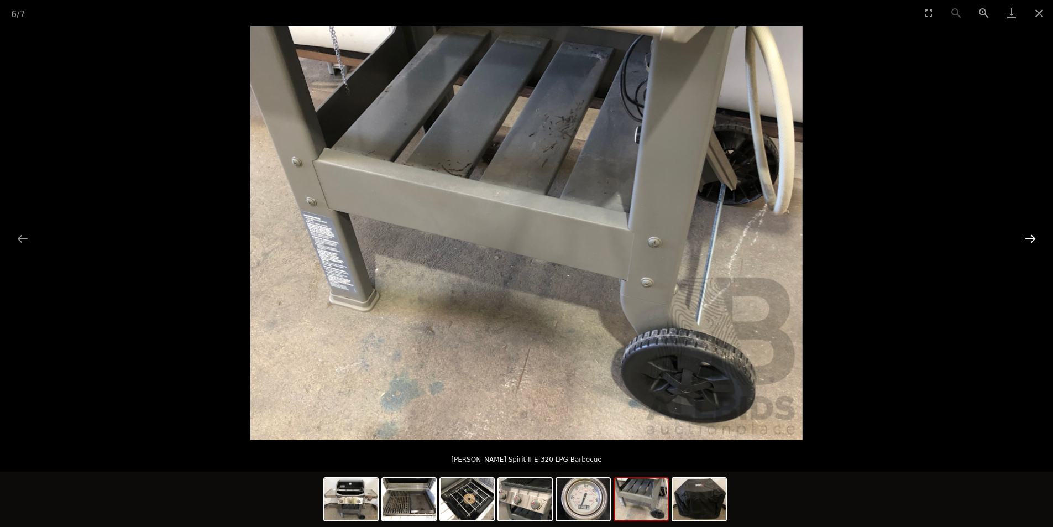
click at [1030, 239] on button "Next slide" at bounding box center [1030, 239] width 23 height 22
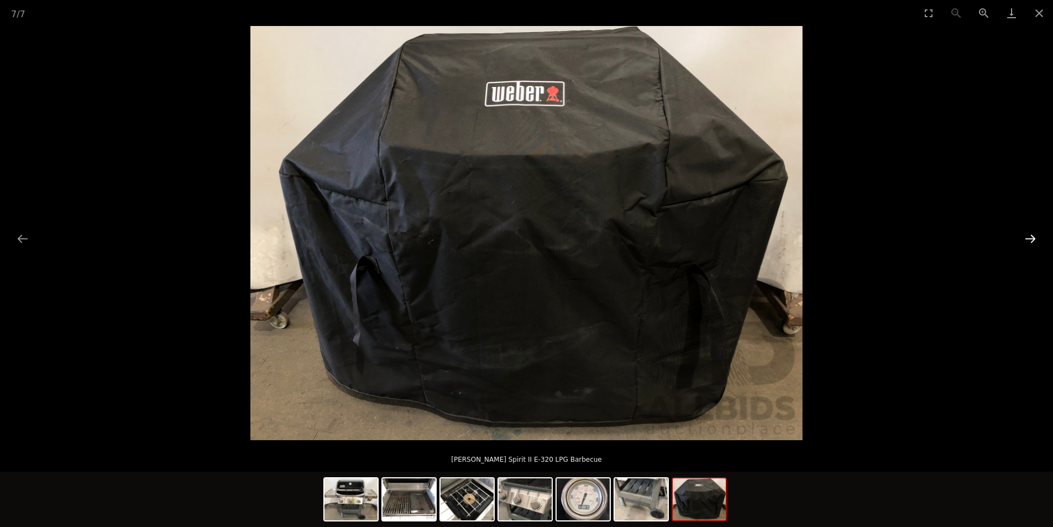
click at [1030, 239] on button "Next slide" at bounding box center [1030, 239] width 23 height 22
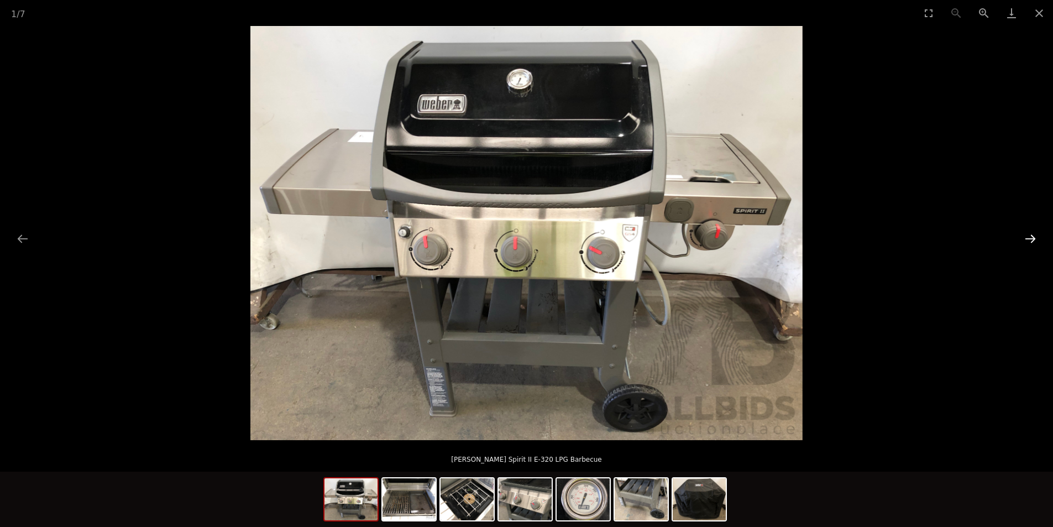
click at [1030, 239] on button "Next slide" at bounding box center [1030, 239] width 23 height 22
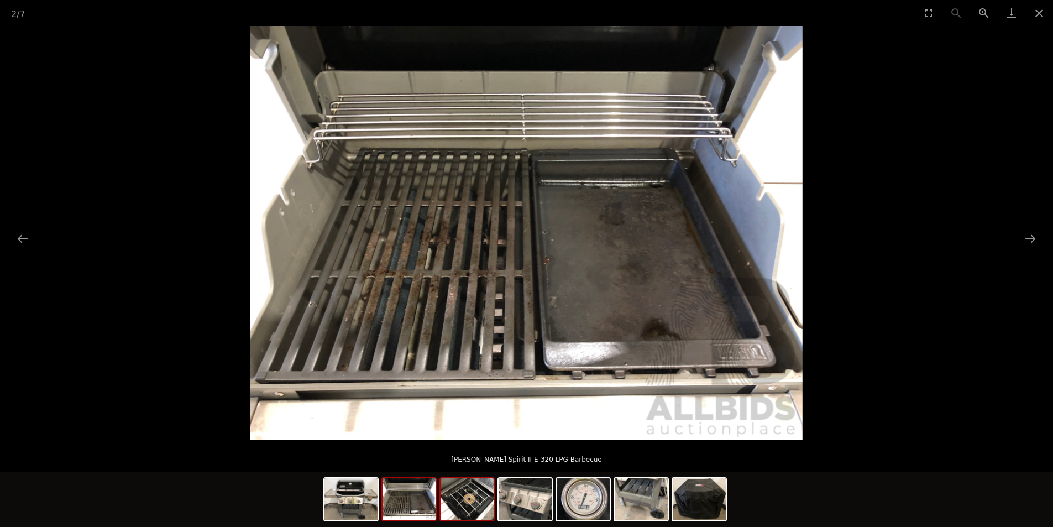
click at [454, 507] on img at bounding box center [467, 499] width 53 height 42
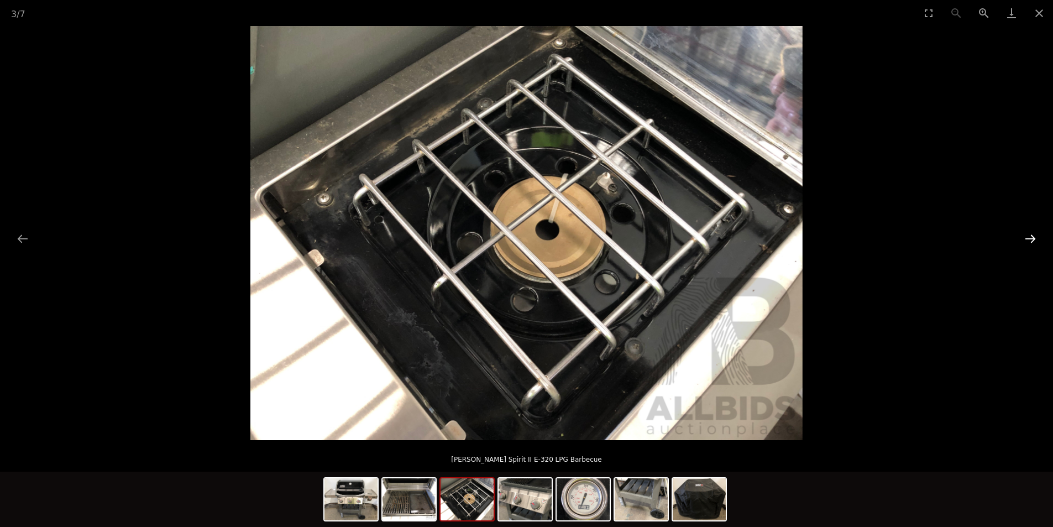
click at [1029, 242] on button "Next slide" at bounding box center [1030, 239] width 23 height 22
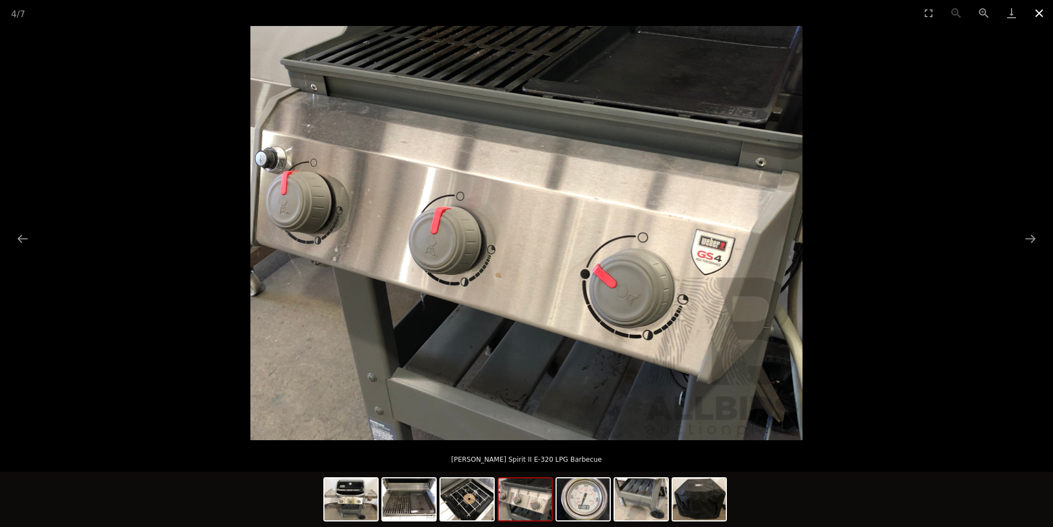
click at [1032, 15] on button "Close gallery" at bounding box center [1040, 13] width 28 height 26
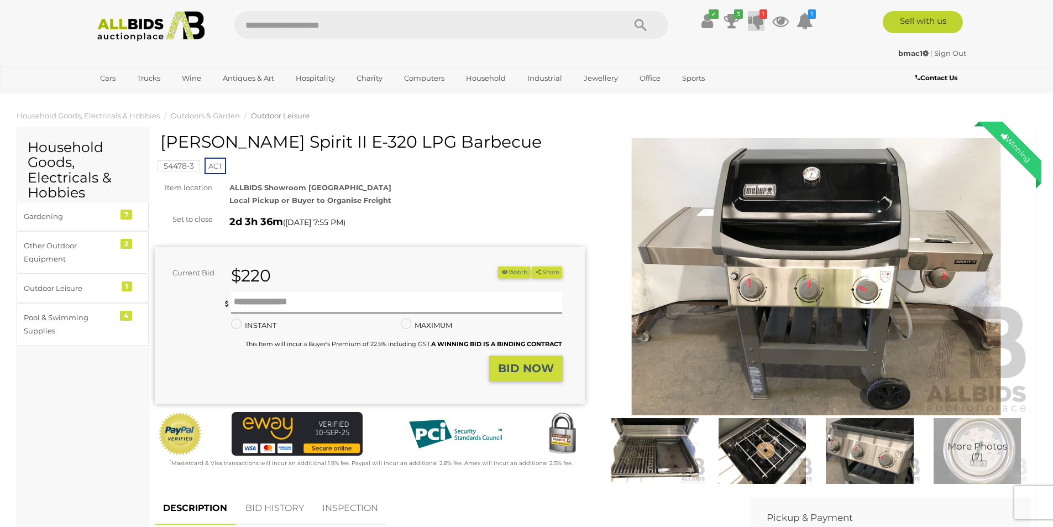
click at [759, 19] on icon at bounding box center [756, 21] width 15 height 20
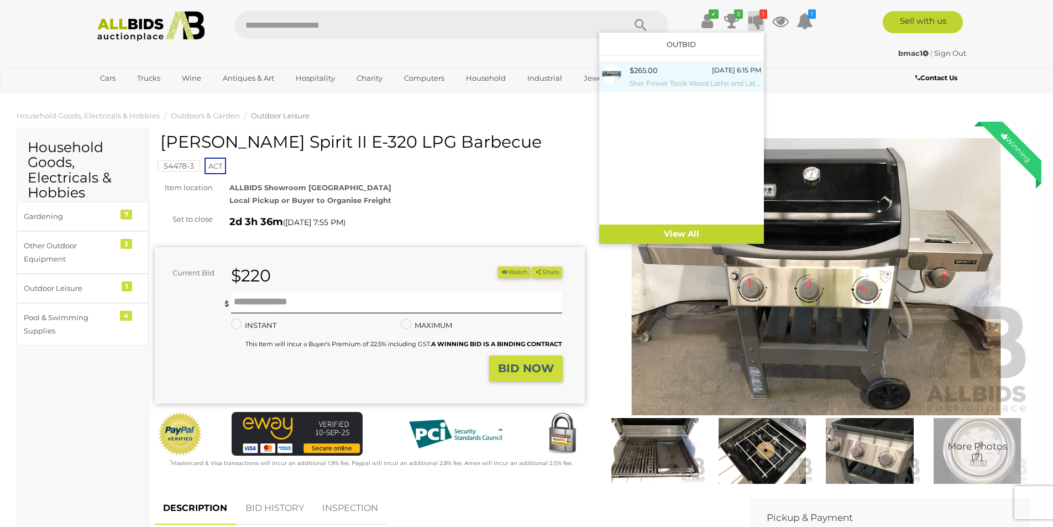
click at [652, 79] on small "Sher Power Tools Wood Lathe and Lathe Chisels" at bounding box center [696, 83] width 132 height 12
